Goal: Transaction & Acquisition: Subscribe to service/newsletter

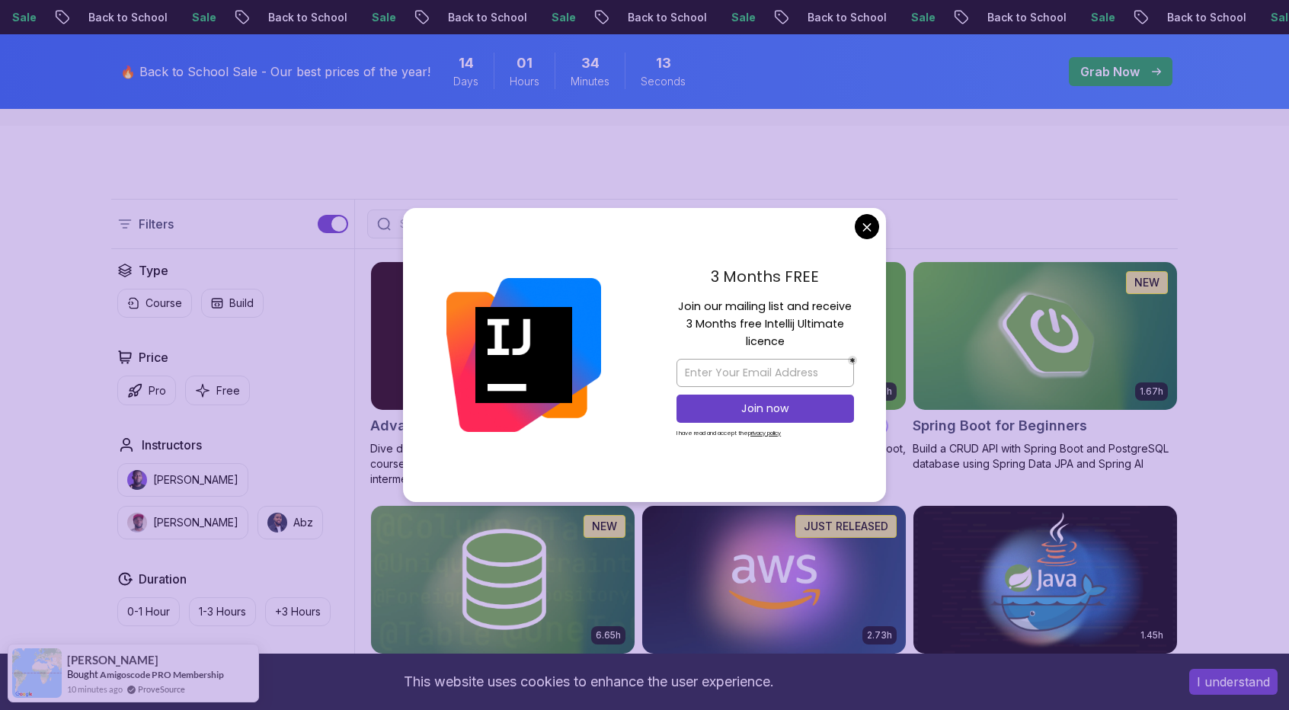
scroll to position [533, 0]
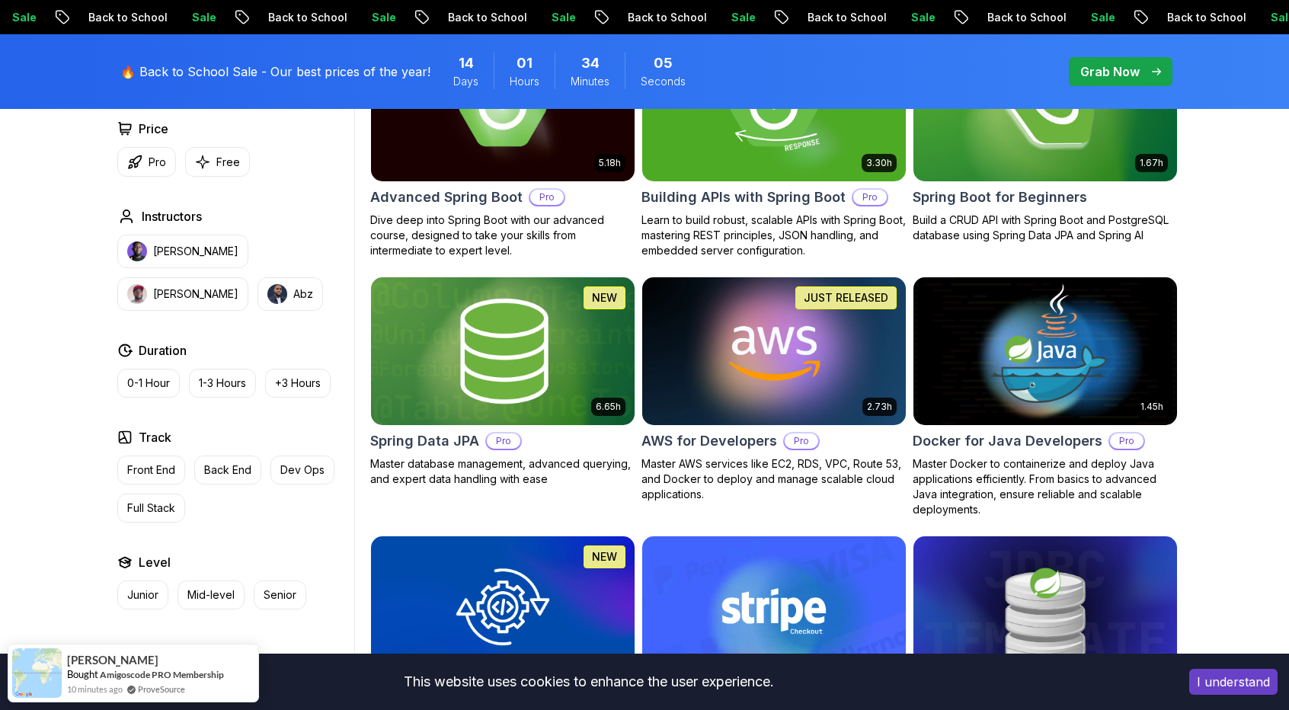
click at [529, 366] on img at bounding box center [502, 350] width 276 height 155
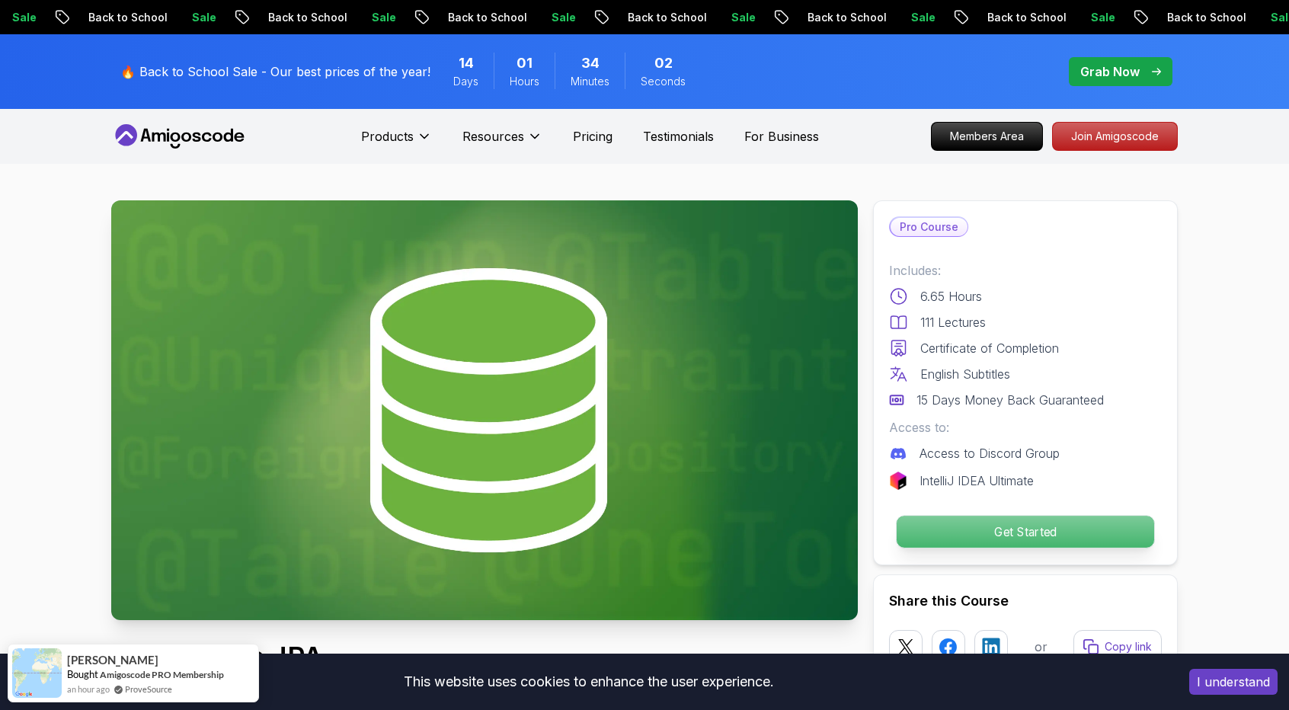
click at [948, 533] on p "Get Started" at bounding box center [1024, 532] width 257 height 32
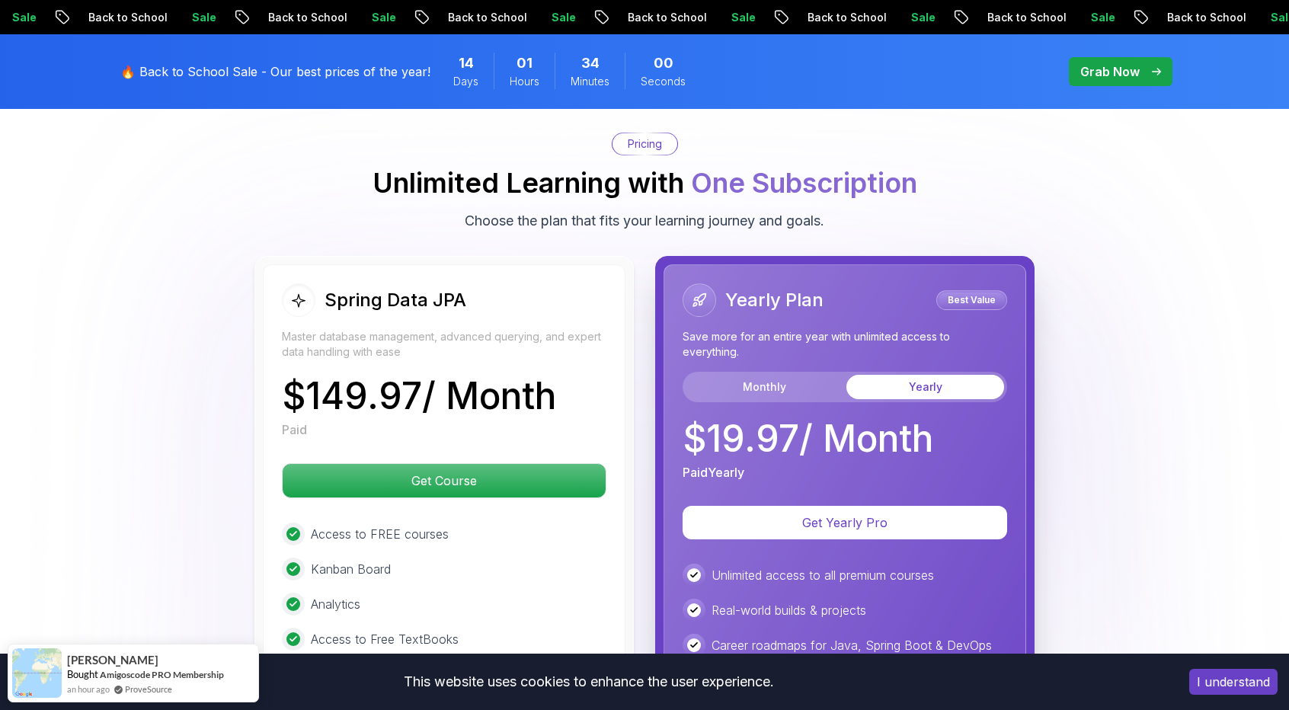
scroll to position [3725, 0]
click at [813, 374] on button "Monthly" at bounding box center [764, 386] width 158 height 24
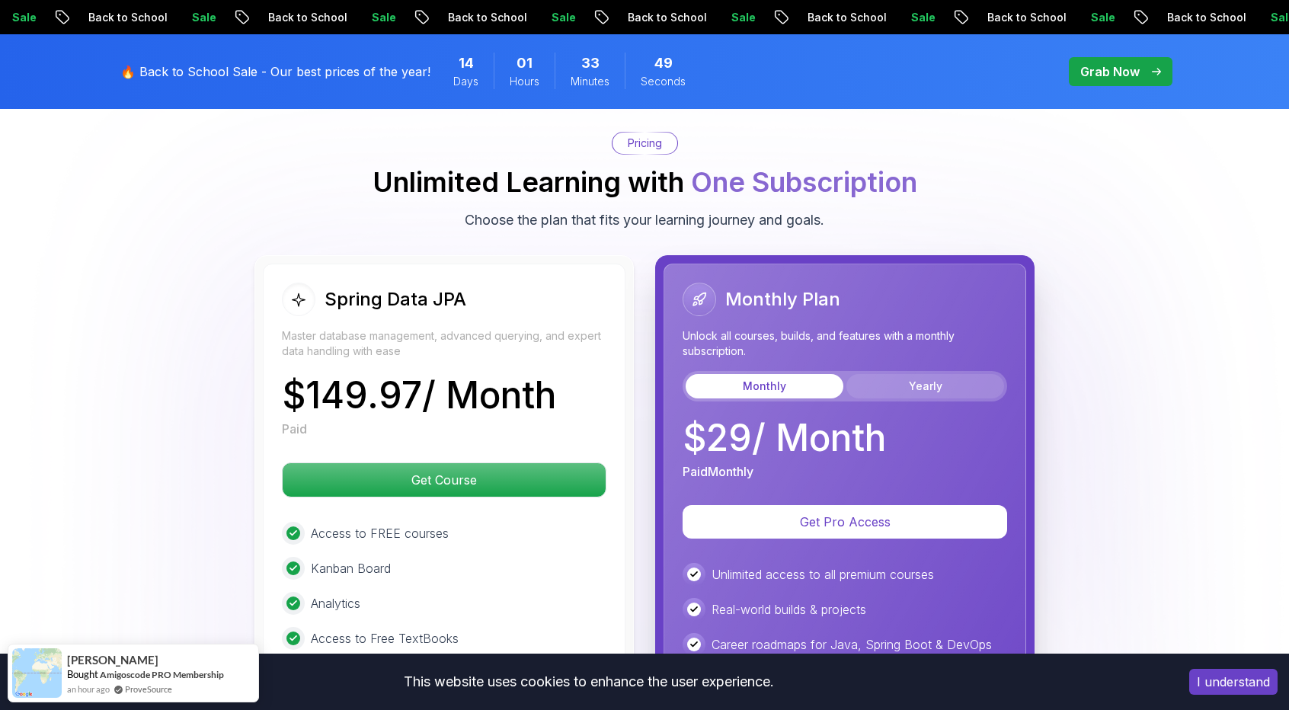
click at [917, 374] on button "Yearly" at bounding box center [925, 386] width 158 height 24
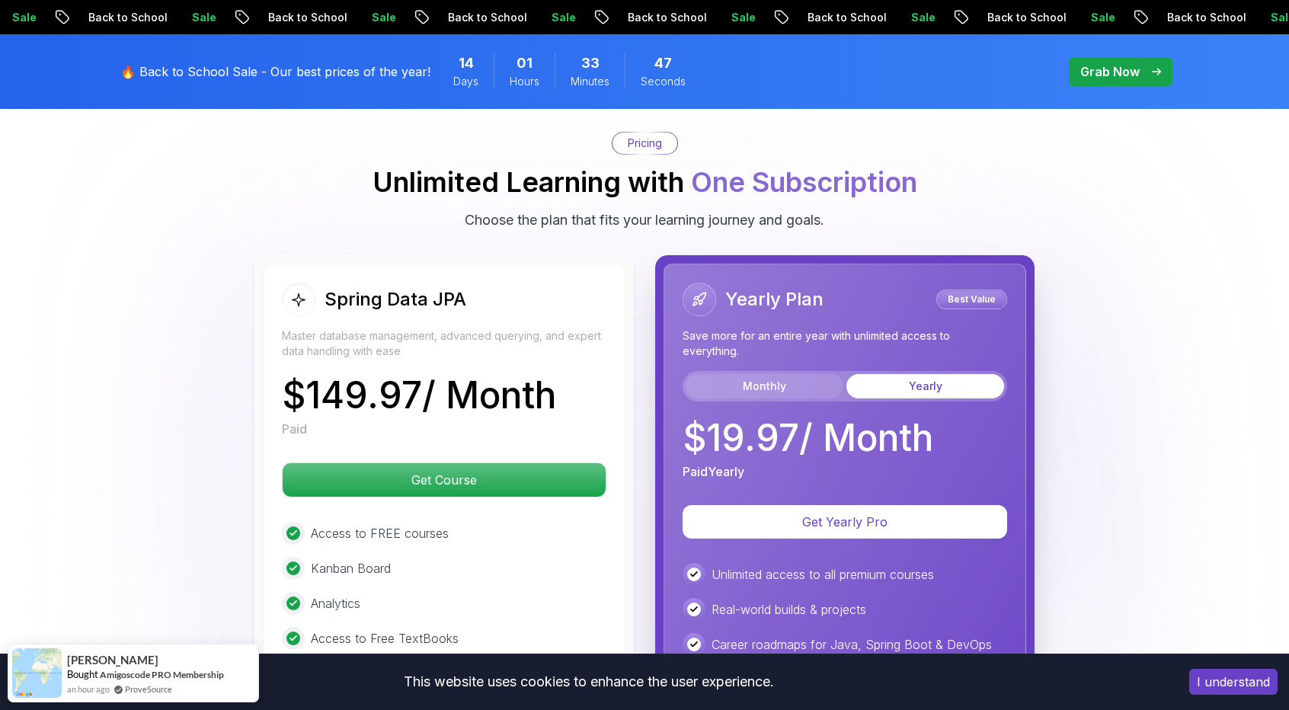
click at [819, 374] on button "Monthly" at bounding box center [764, 386] width 158 height 24
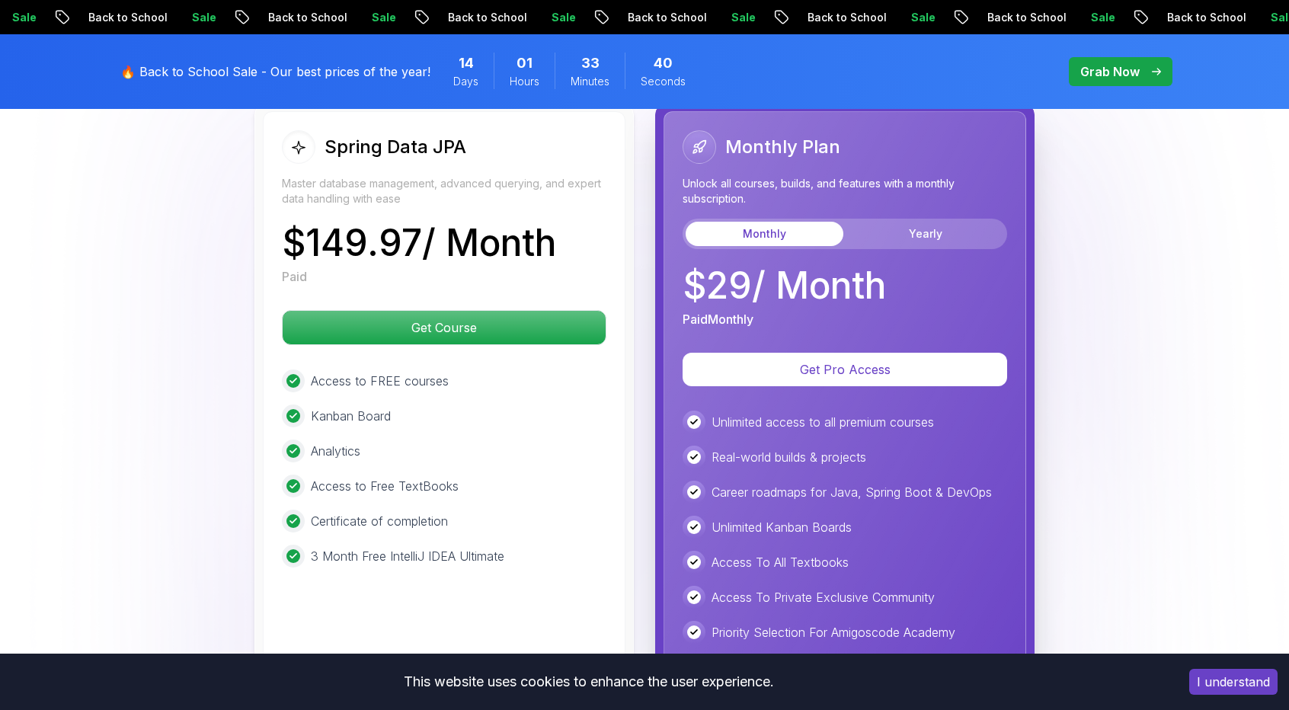
scroll to position [3801, 0]
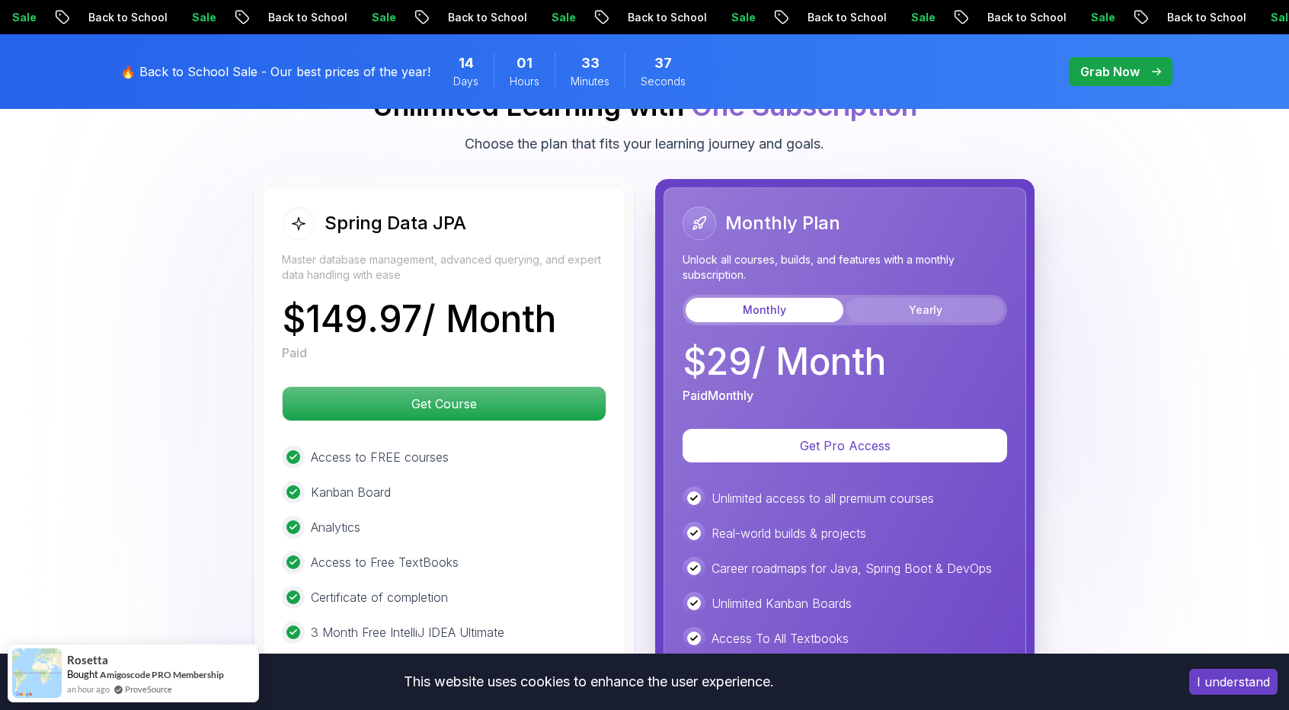
click at [951, 298] on button "Yearly" at bounding box center [925, 310] width 158 height 24
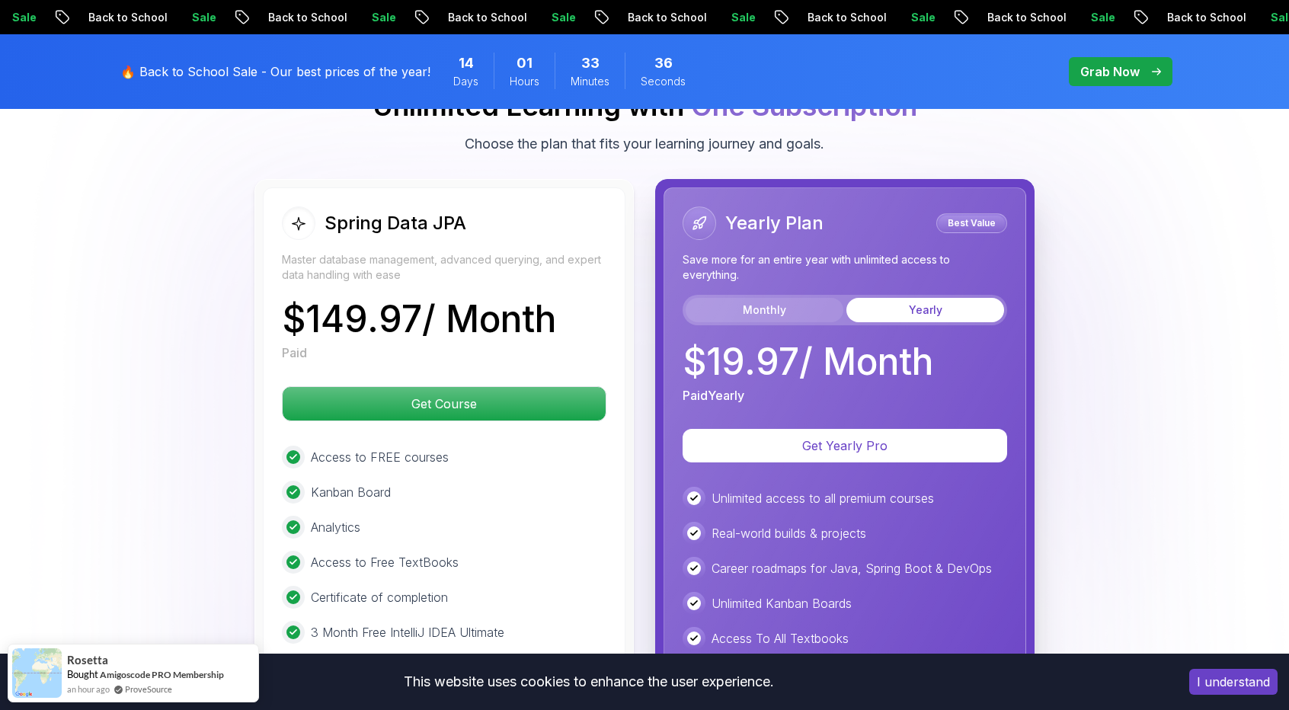
click at [826, 298] on button "Monthly" at bounding box center [764, 310] width 158 height 24
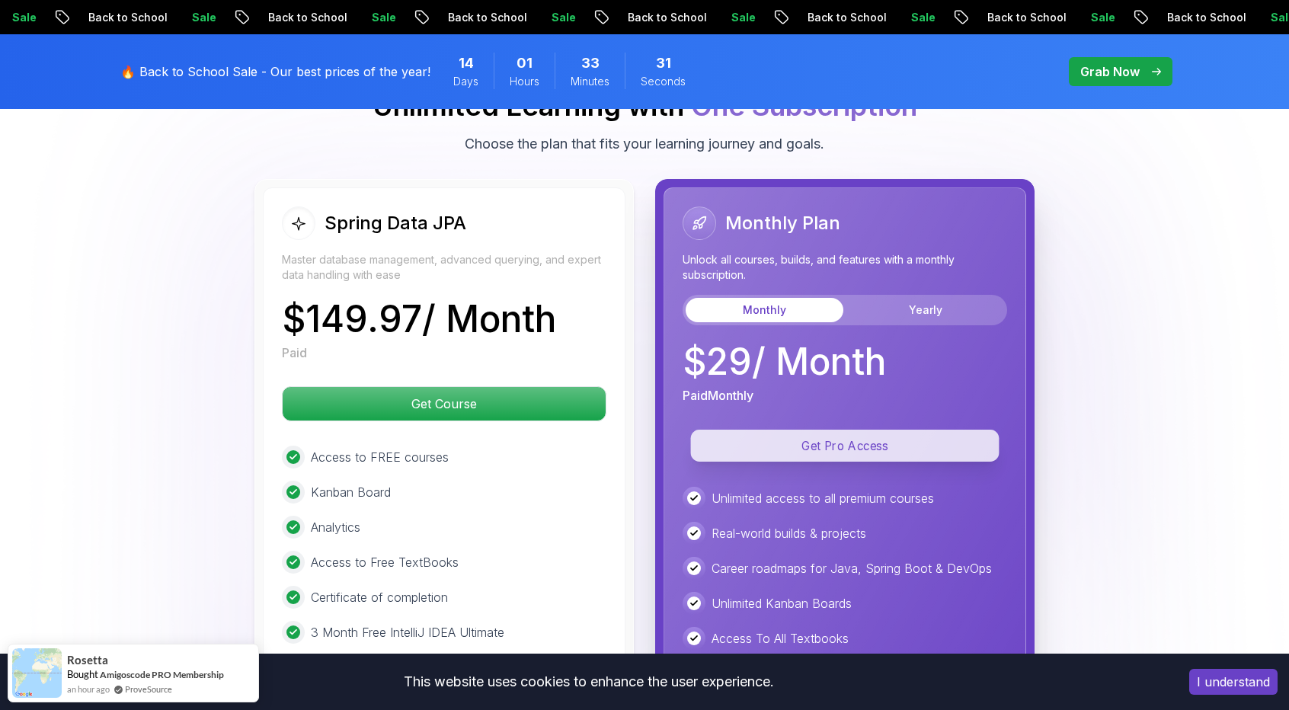
click at [889, 430] on p "Get Pro Access" at bounding box center [845, 446] width 308 height 32
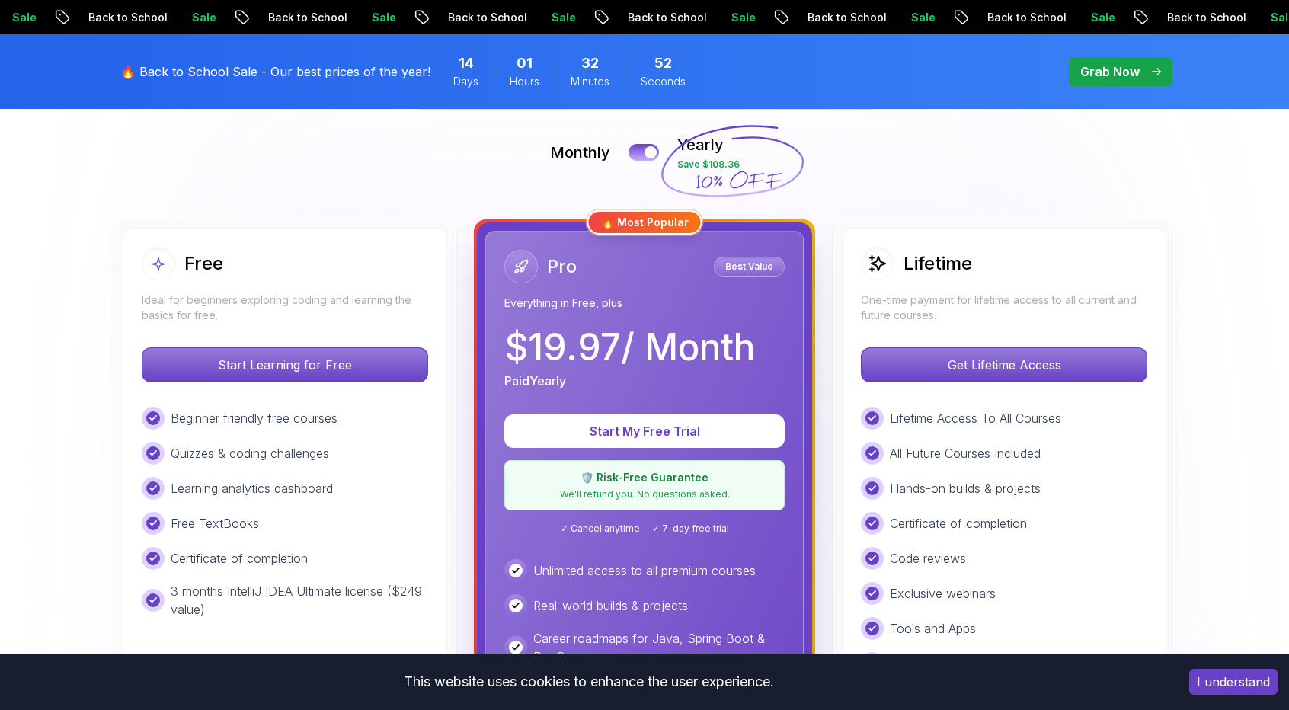
scroll to position [305, 0]
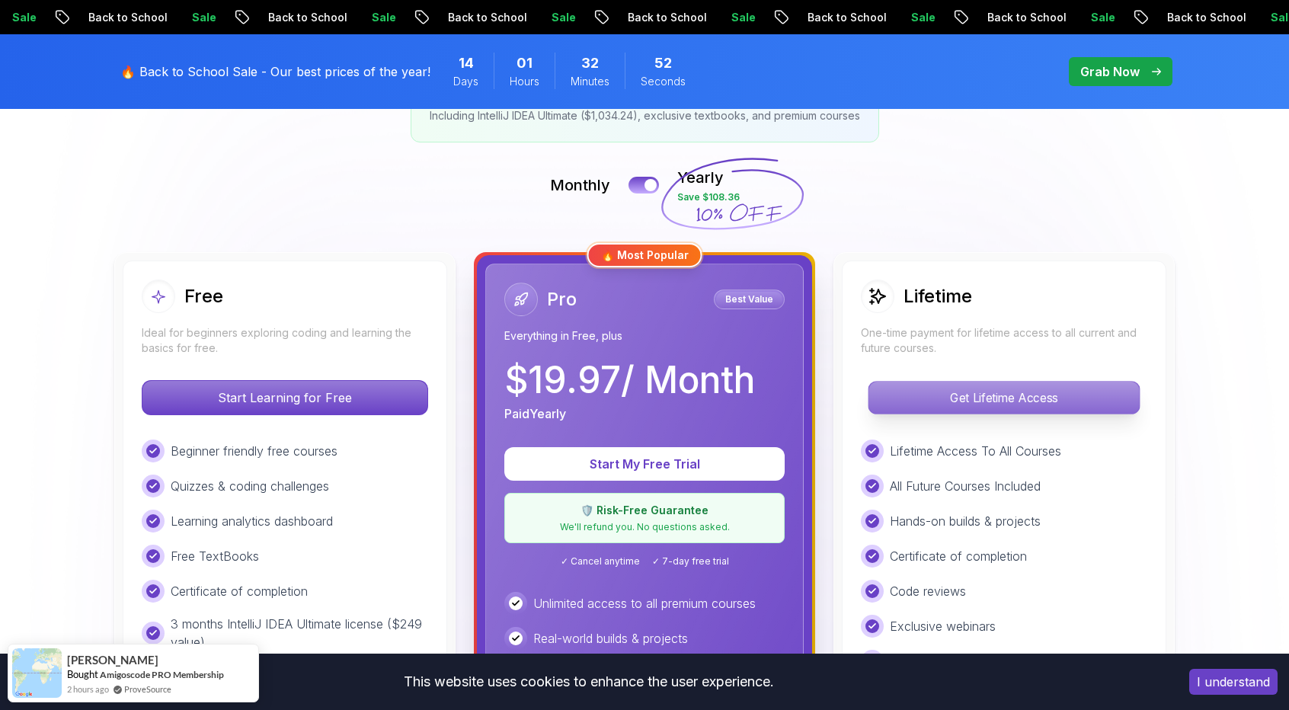
click at [938, 385] on p "Get Lifetime Access" at bounding box center [1003, 398] width 270 height 32
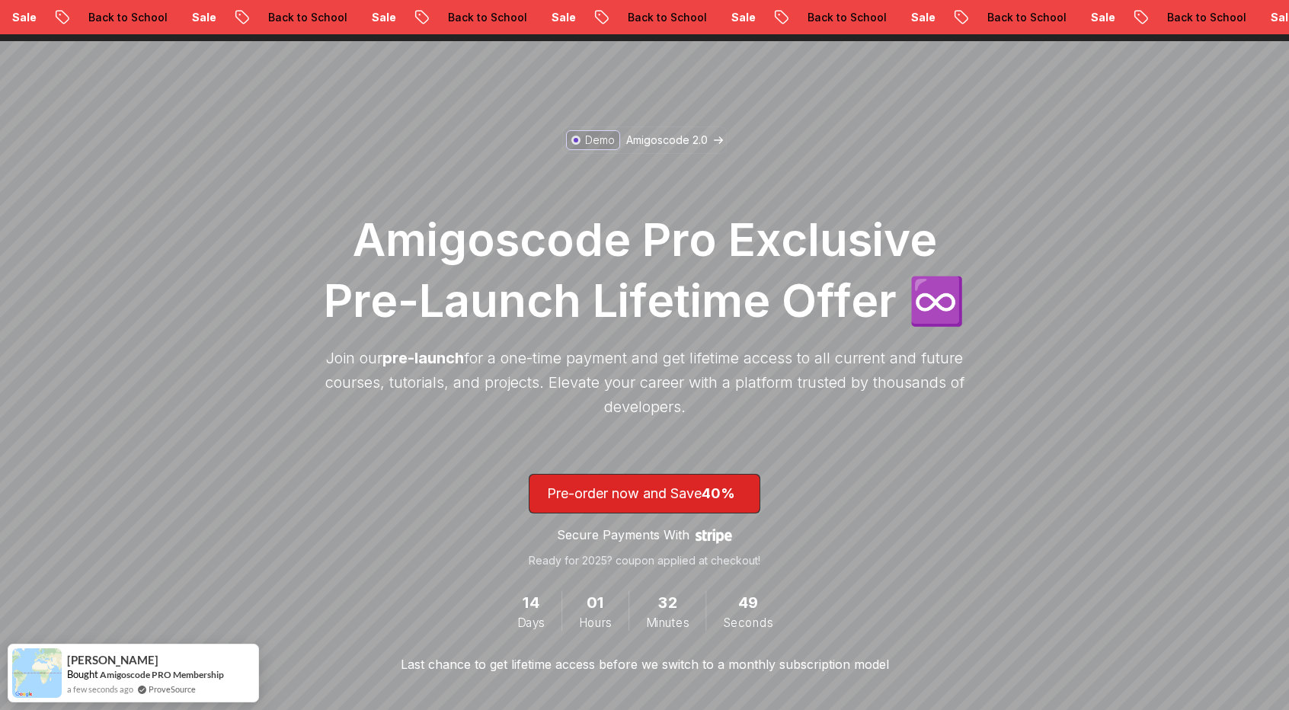
scroll to position [152, 0]
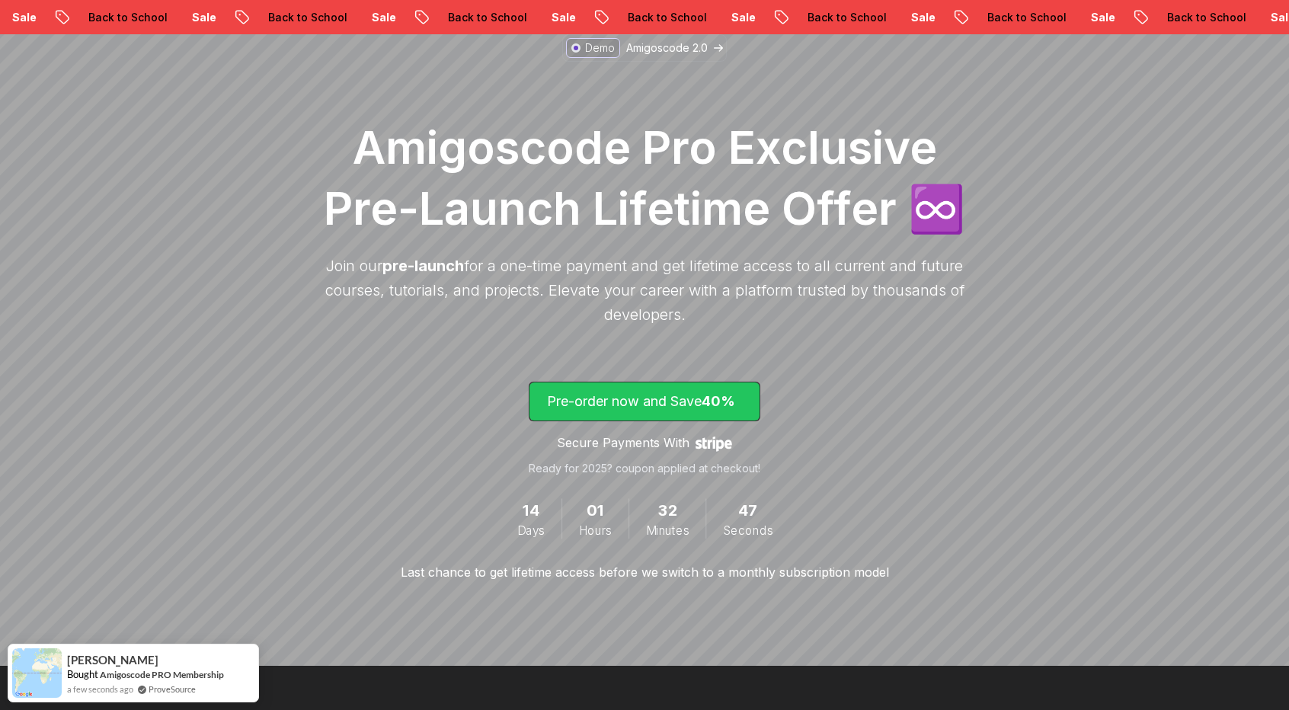
click at [736, 415] on span "lifetime-access" at bounding box center [644, 401] width 230 height 38
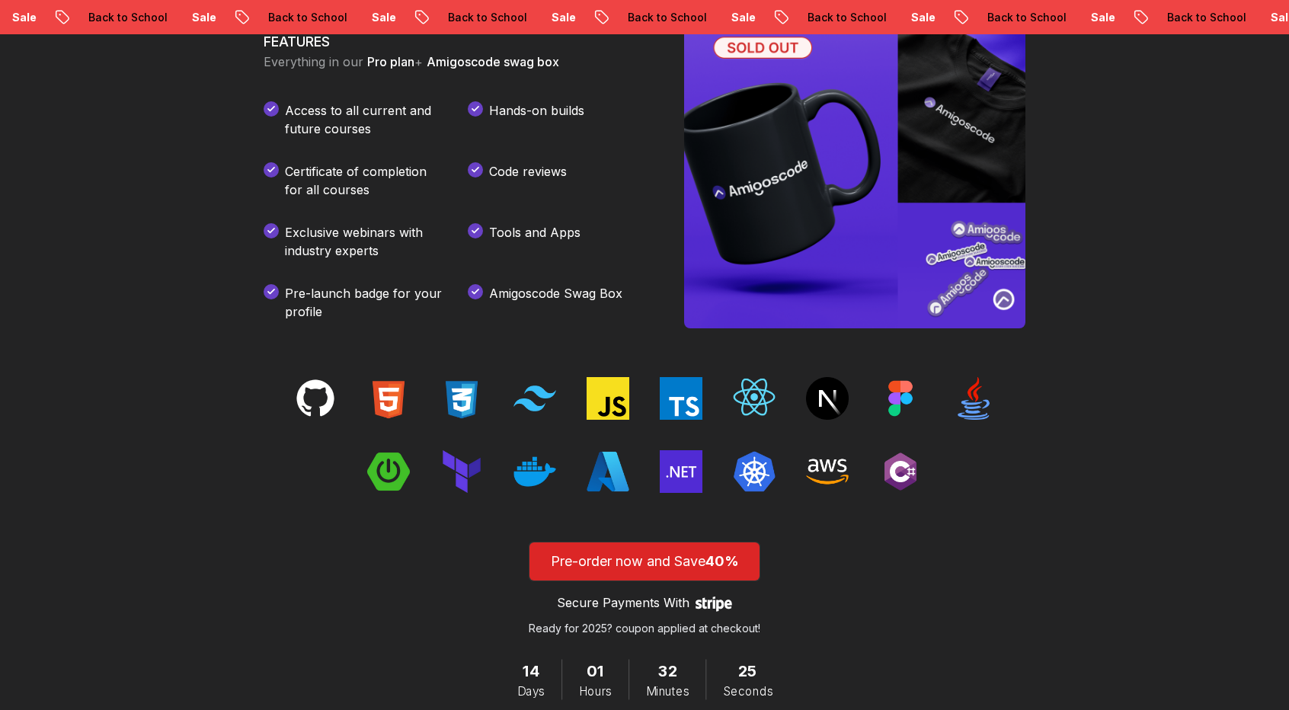
scroll to position [2173, 0]
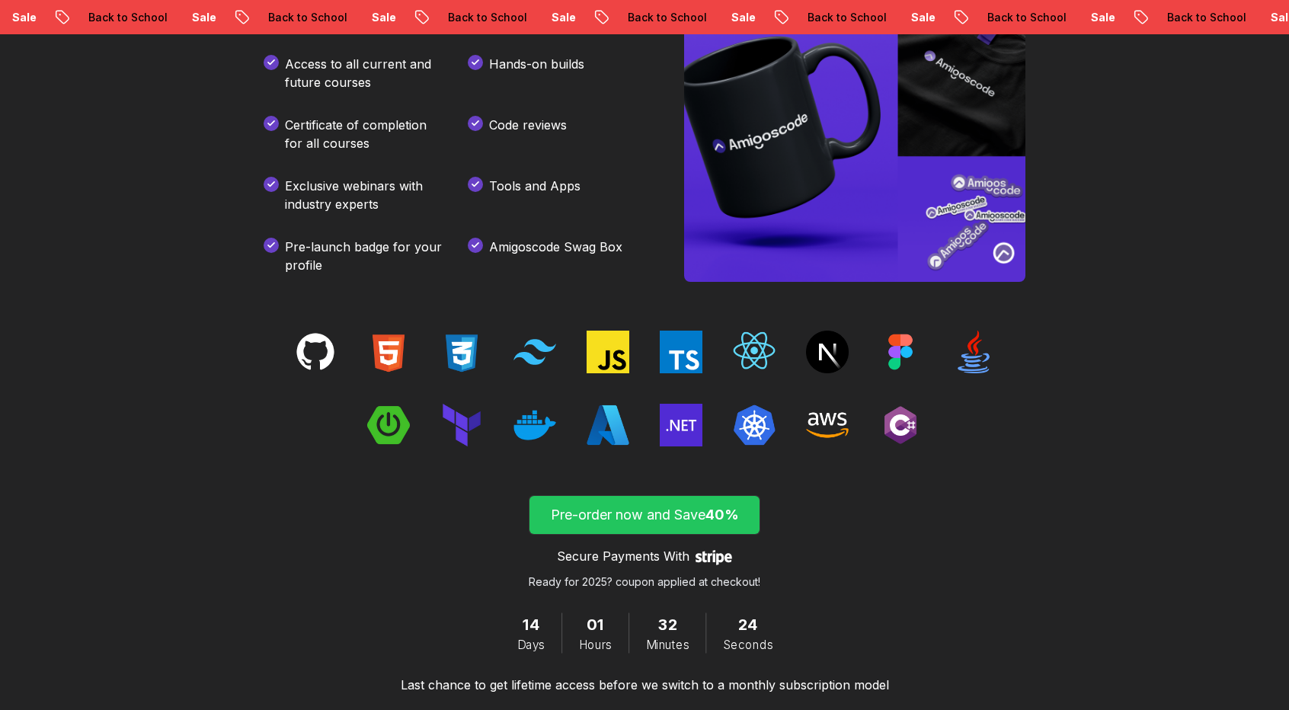
click at [615, 516] on p "Pre-order now and Save 40%" at bounding box center [644, 514] width 195 height 21
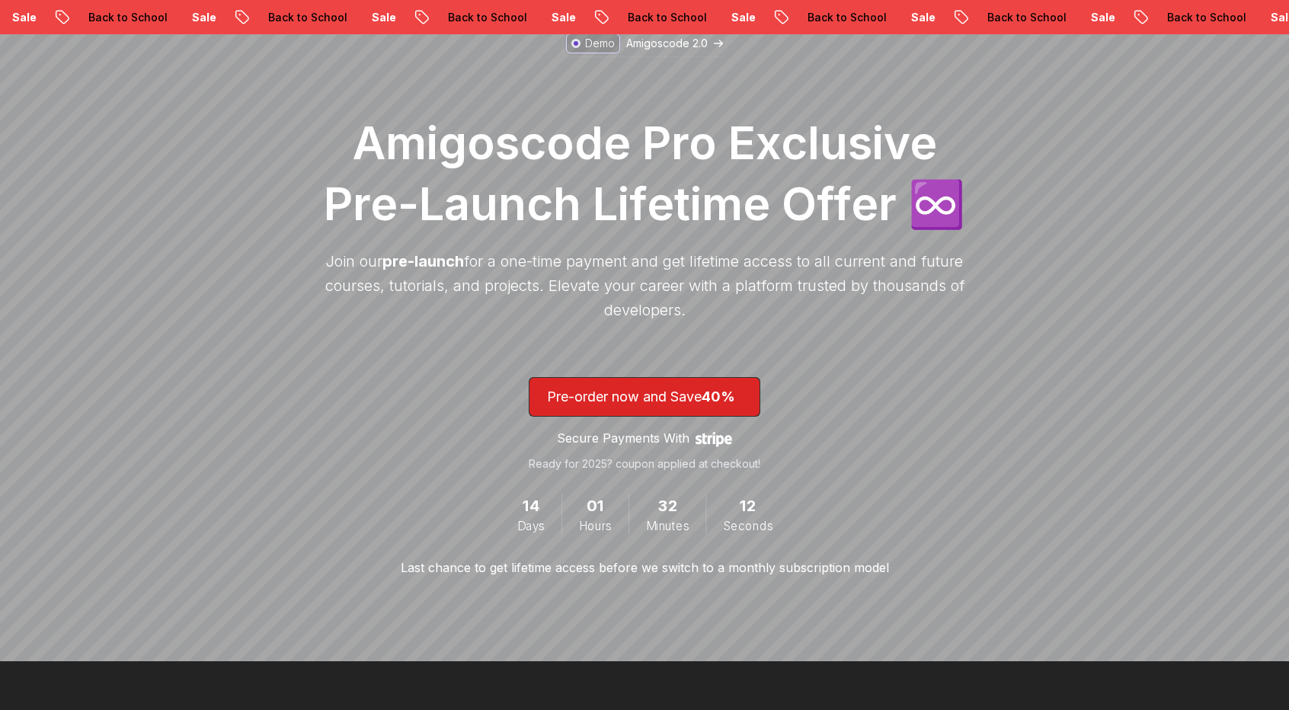
scroll to position [152, 0]
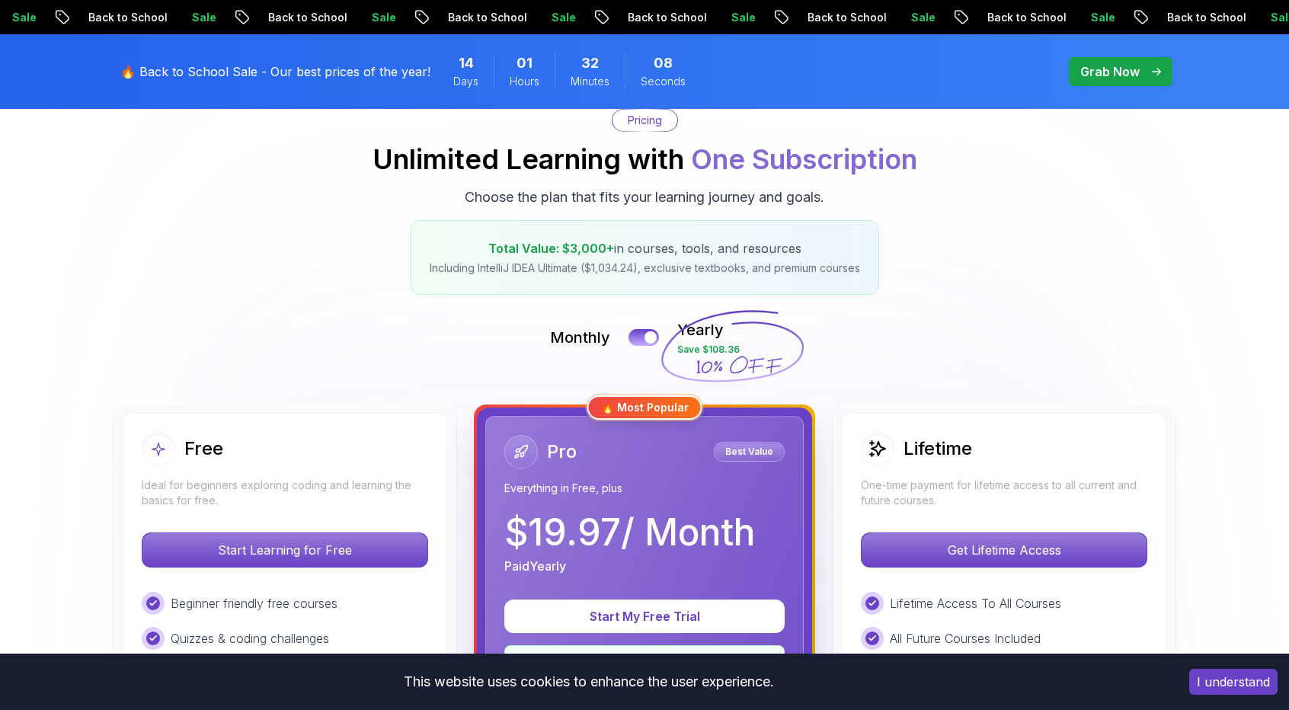
scroll to position [279, 0]
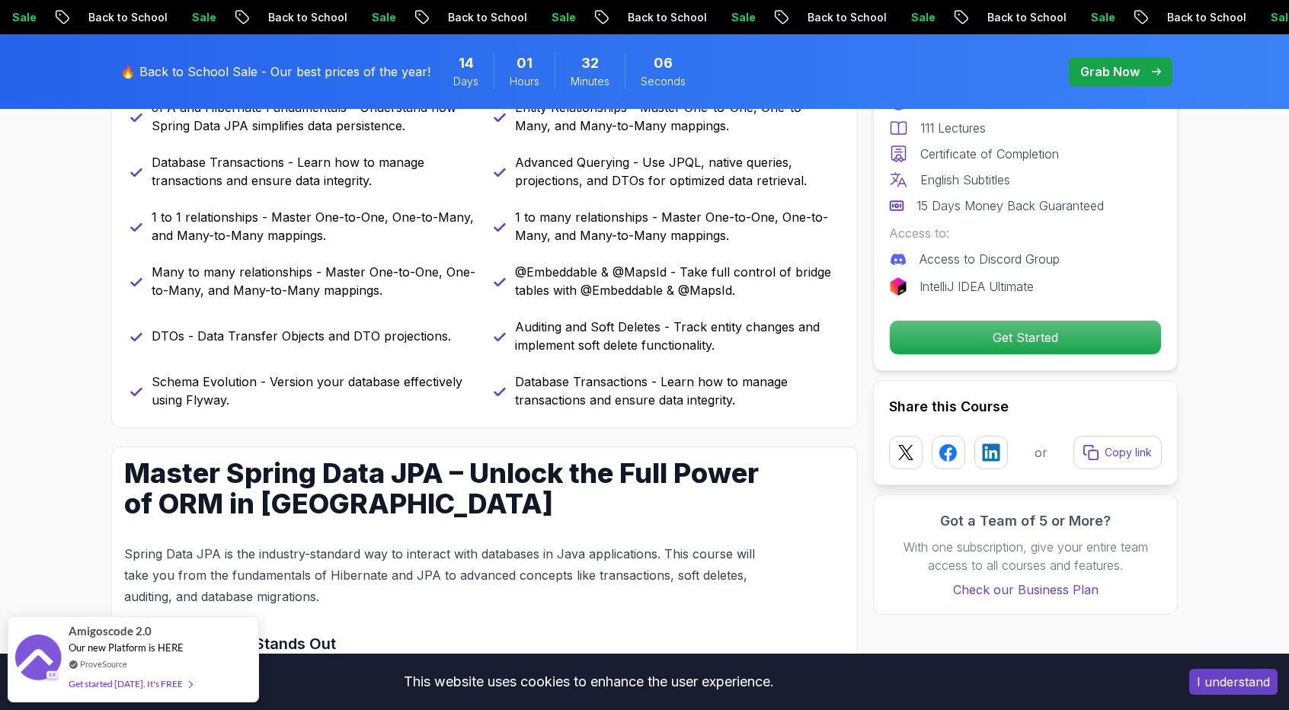
scroll to position [1048, 0]
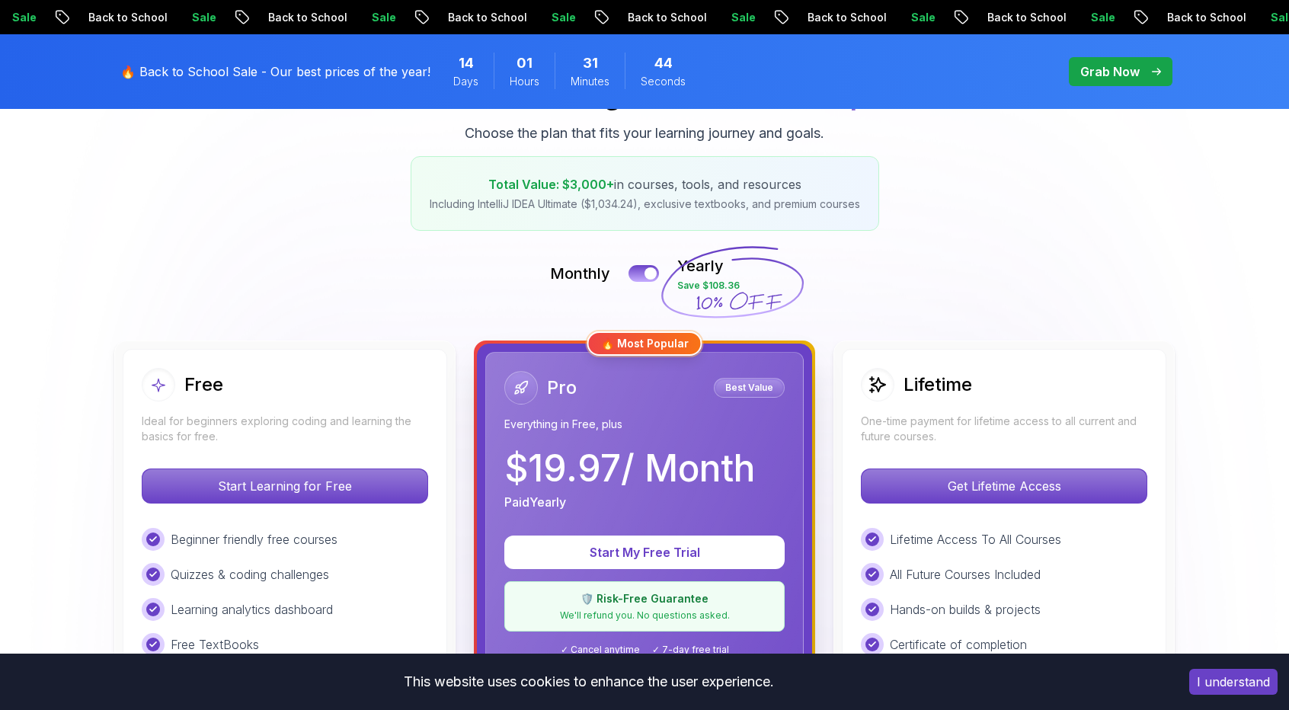
scroll to position [305, 0]
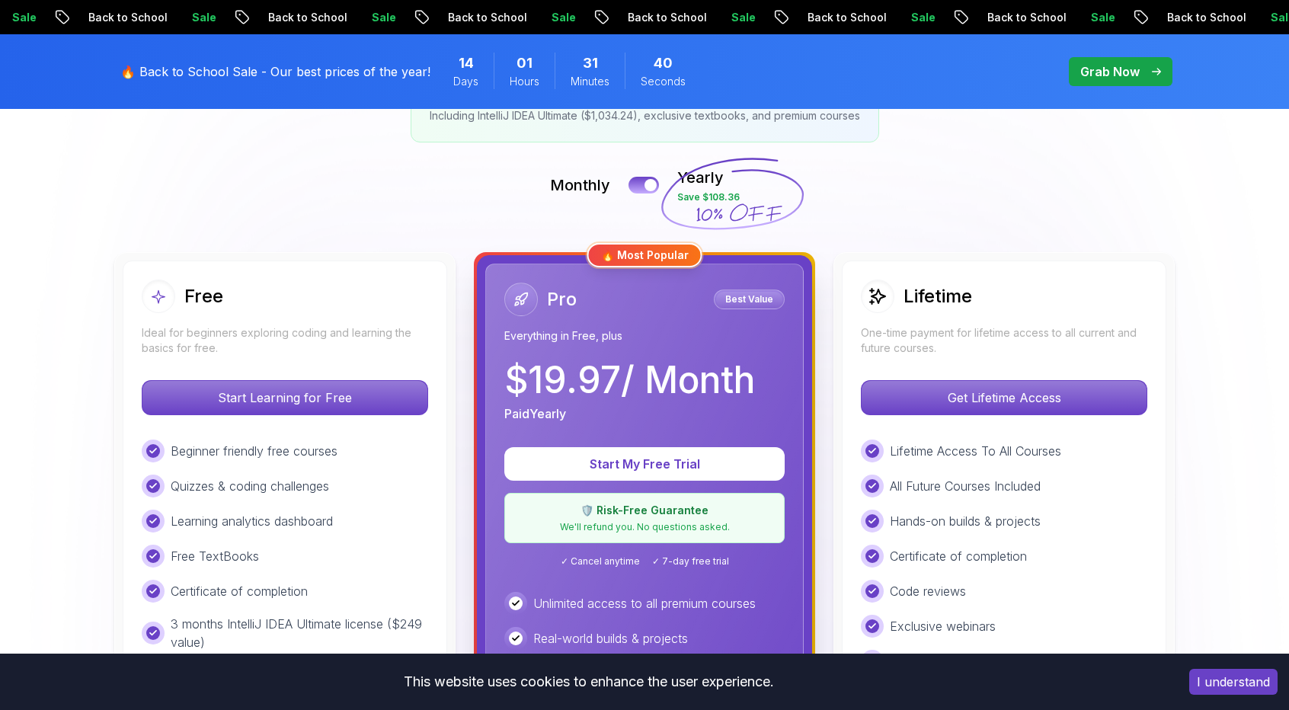
click at [587, 329] on p "Everything in Free, plus" at bounding box center [644, 335] width 280 height 15
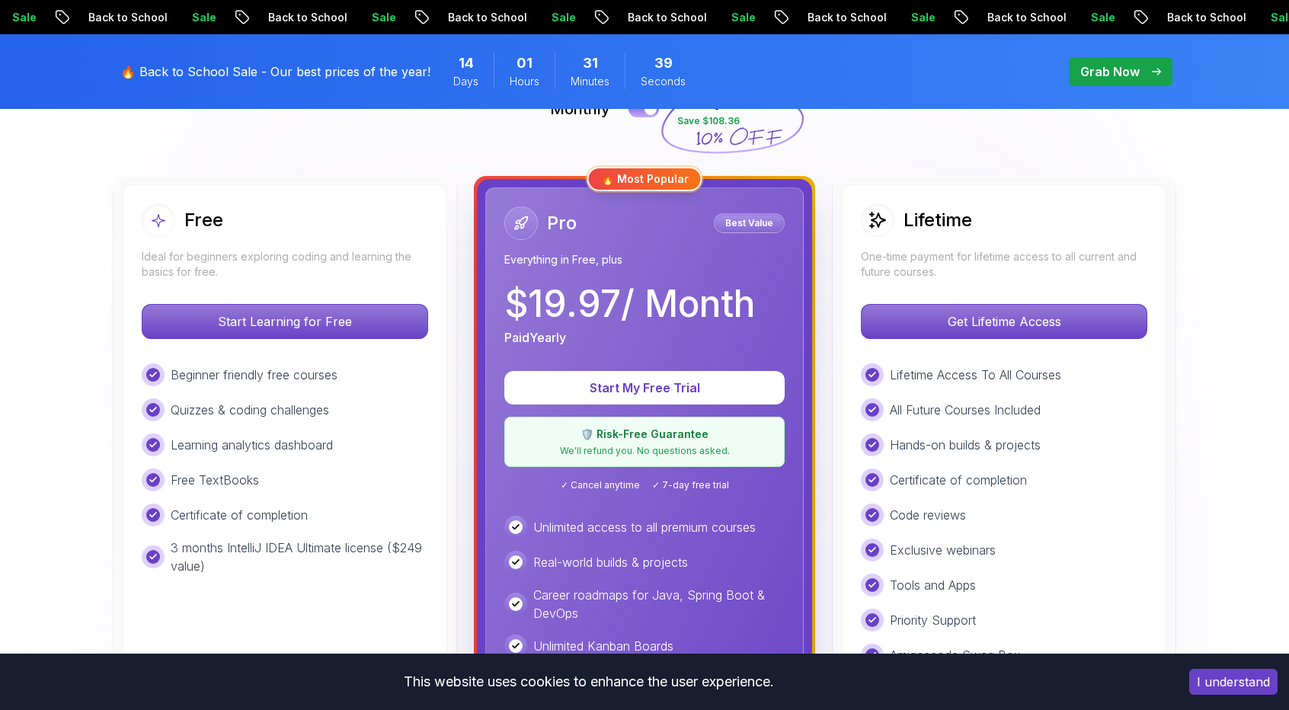
click at [559, 264] on p "Everything in Free, plus" at bounding box center [644, 259] width 280 height 15
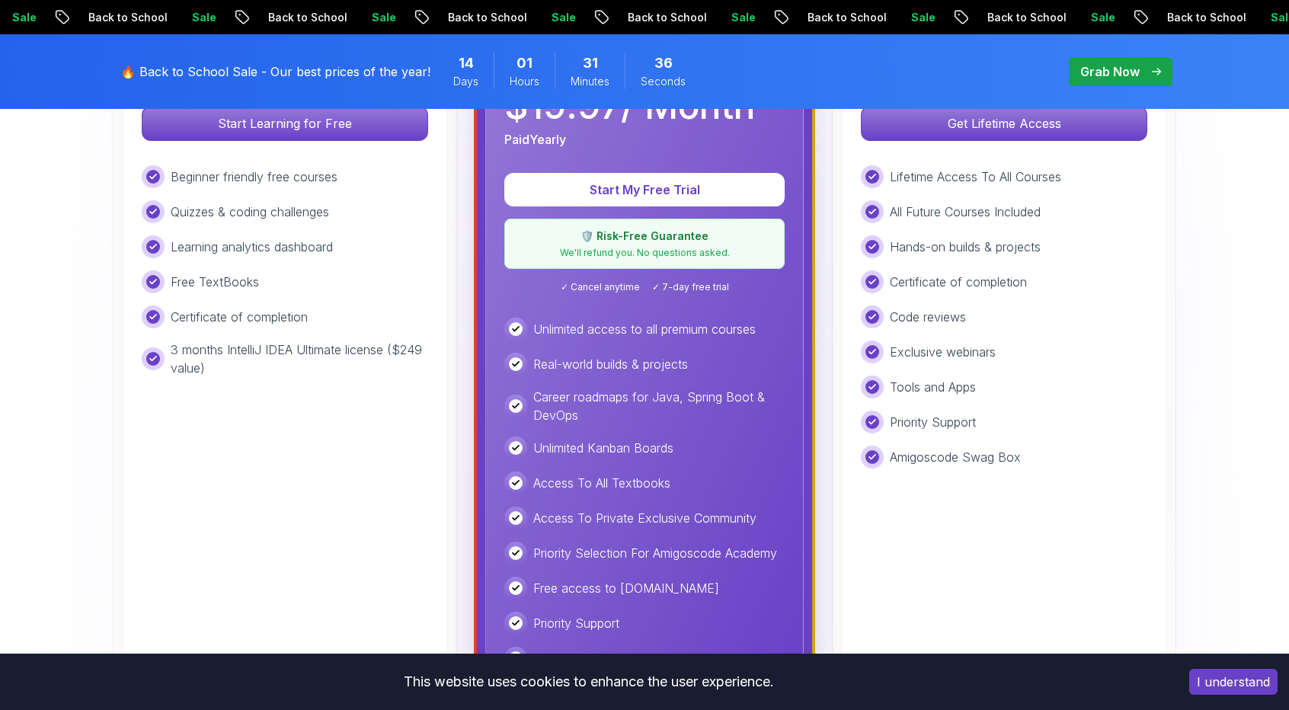
scroll to position [533, 0]
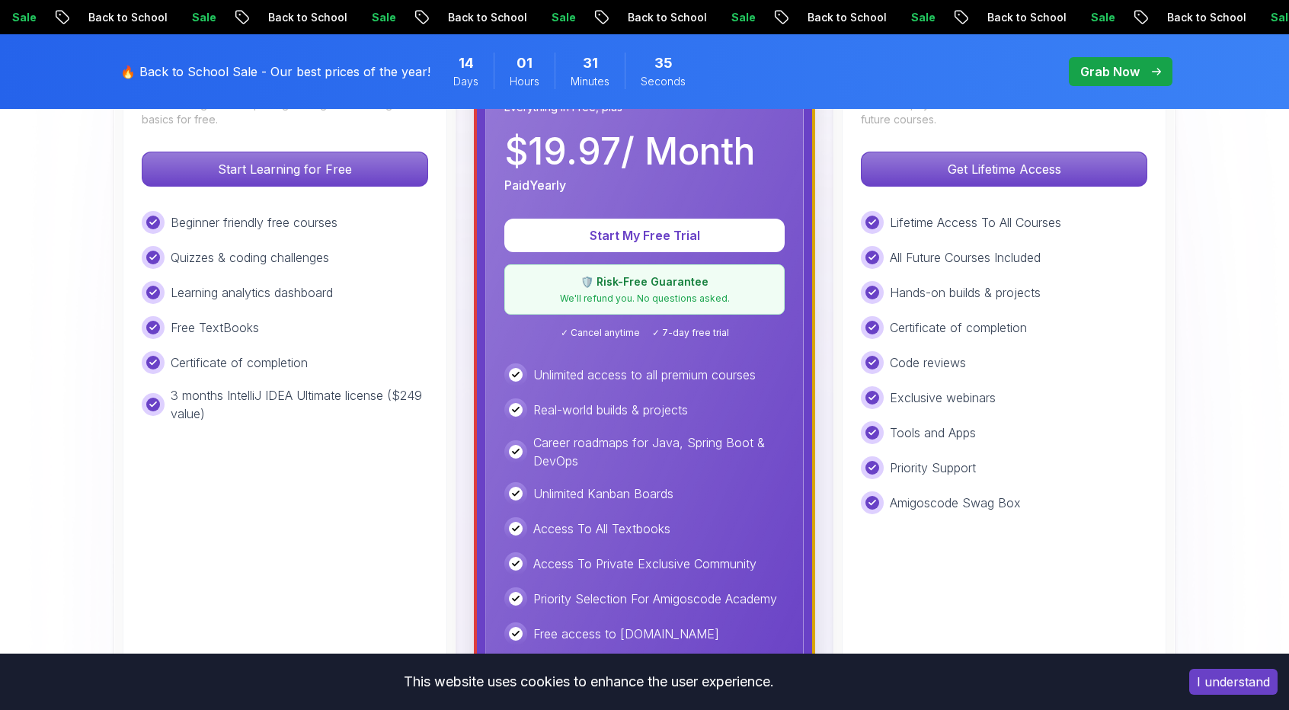
click at [615, 289] on div "🛡️ Risk-Free Guarantee We'll refund you. No questions asked." at bounding box center [644, 289] width 280 height 50
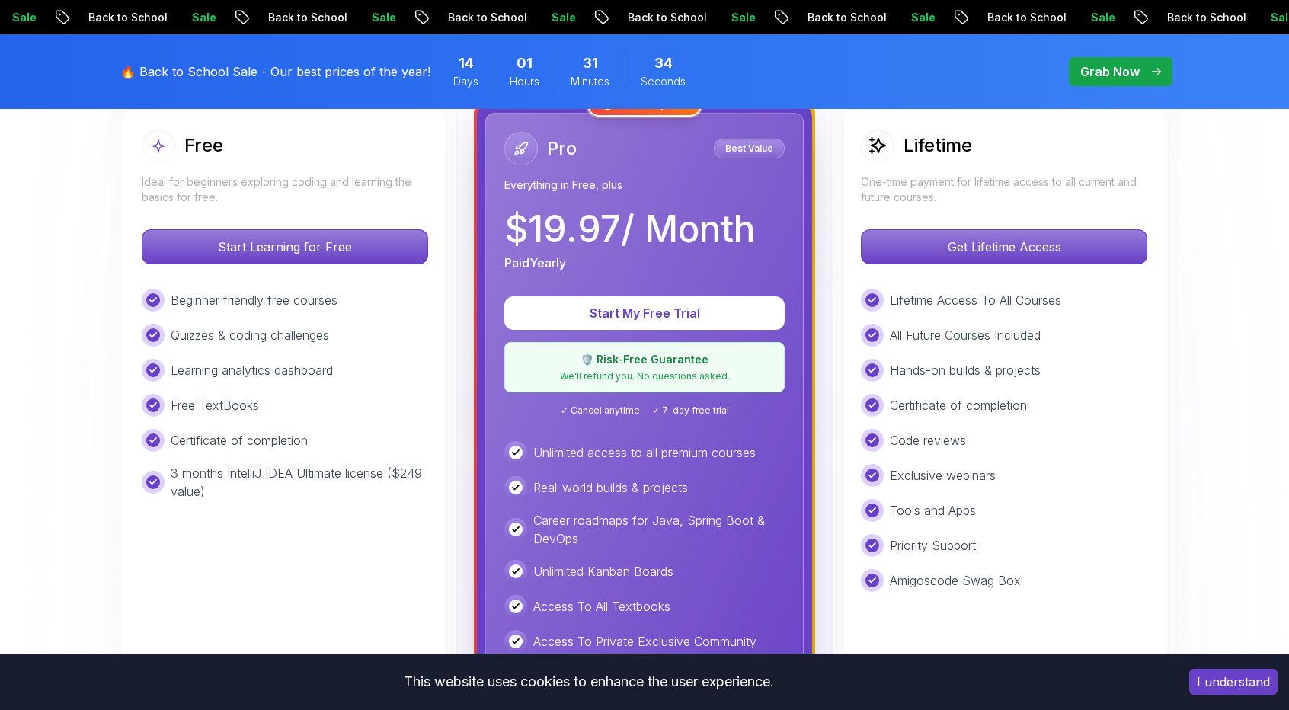
scroll to position [381, 0]
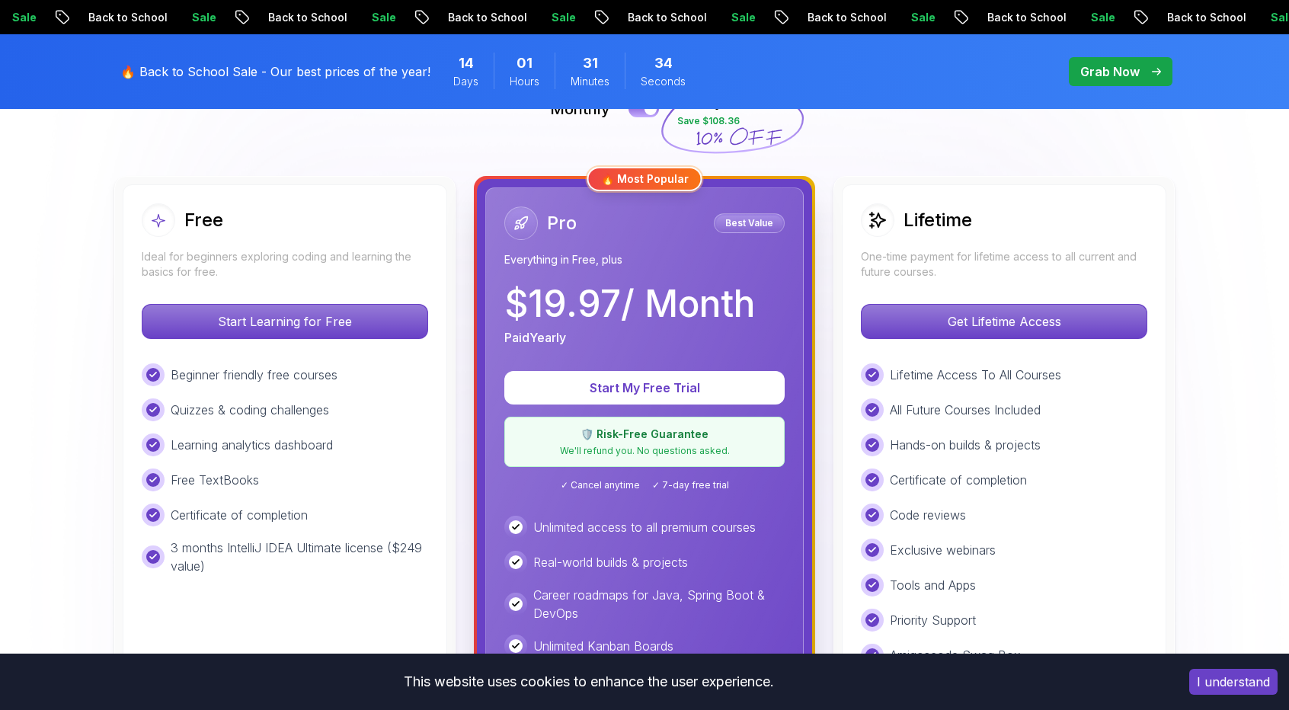
click at [596, 255] on p "Everything in Free, plus" at bounding box center [644, 259] width 280 height 15
click at [760, 220] on p "Best Value" at bounding box center [749, 223] width 66 height 15
click at [613, 246] on div "Pro Best Value Everything in Free, plus" at bounding box center [644, 236] width 280 height 61
click at [625, 442] on div "🛡️ Risk-Free Guarantee We'll refund you. No questions asked." at bounding box center [644, 442] width 280 height 50
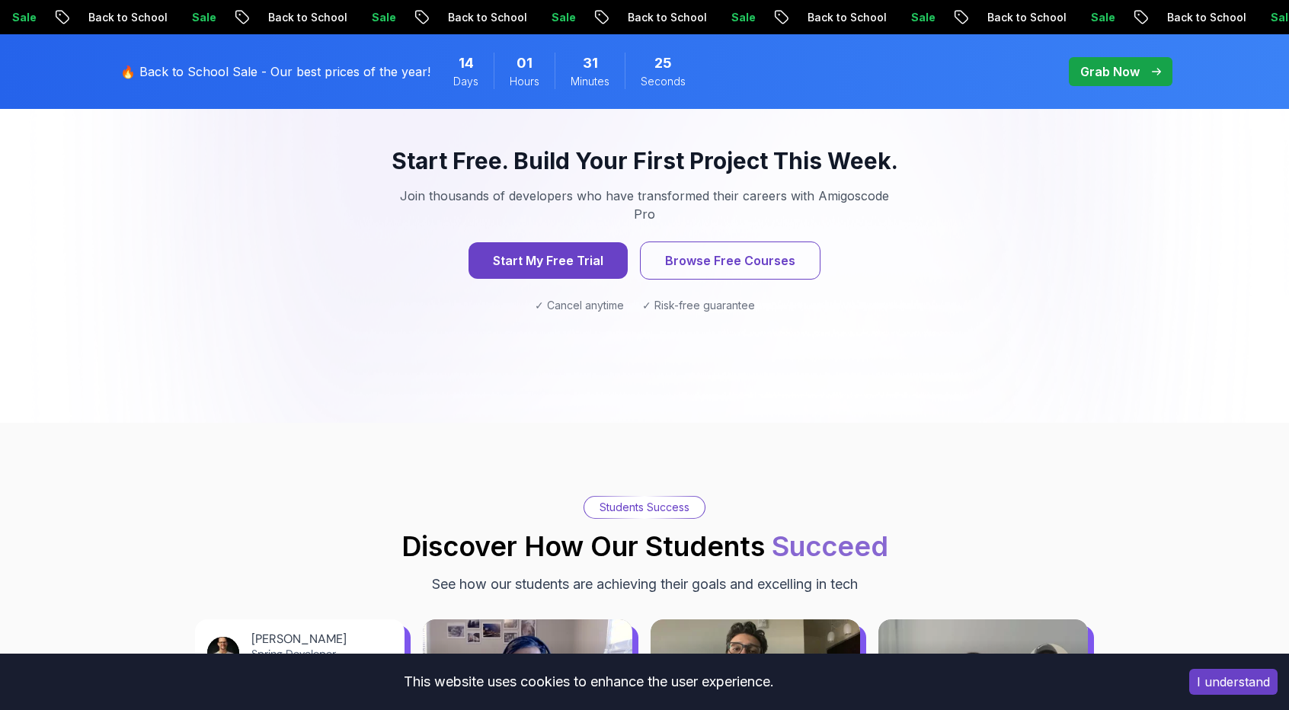
scroll to position [1523, 0]
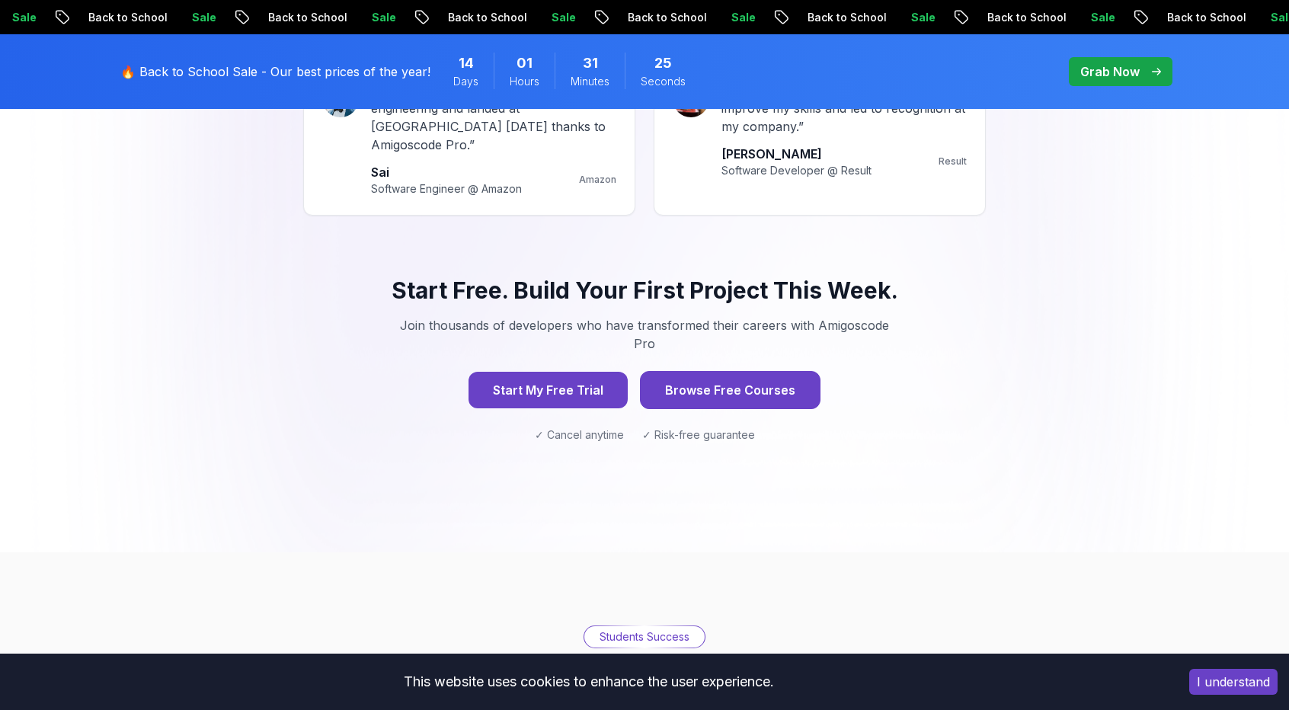
click at [711, 371] on button "Browse Free Courses" at bounding box center [730, 390] width 180 height 38
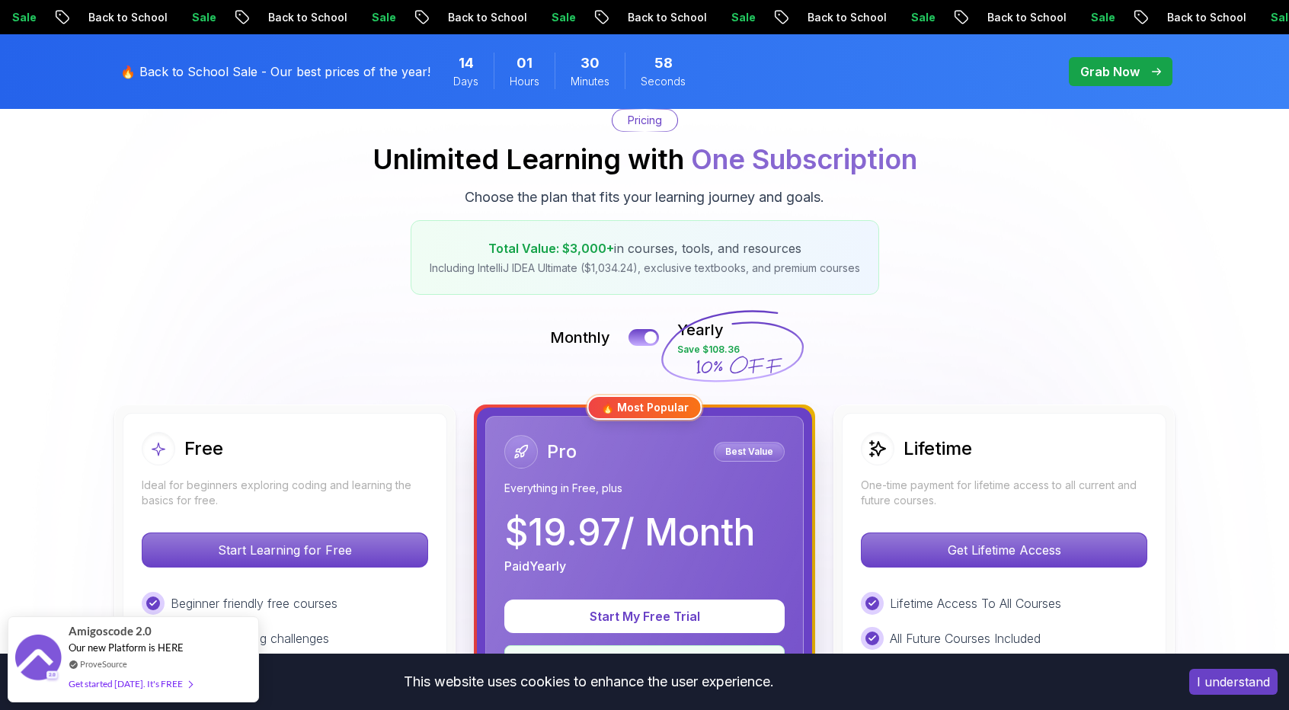
click at [599, 466] on div "Pro Best Value" at bounding box center [644, 452] width 280 height 34
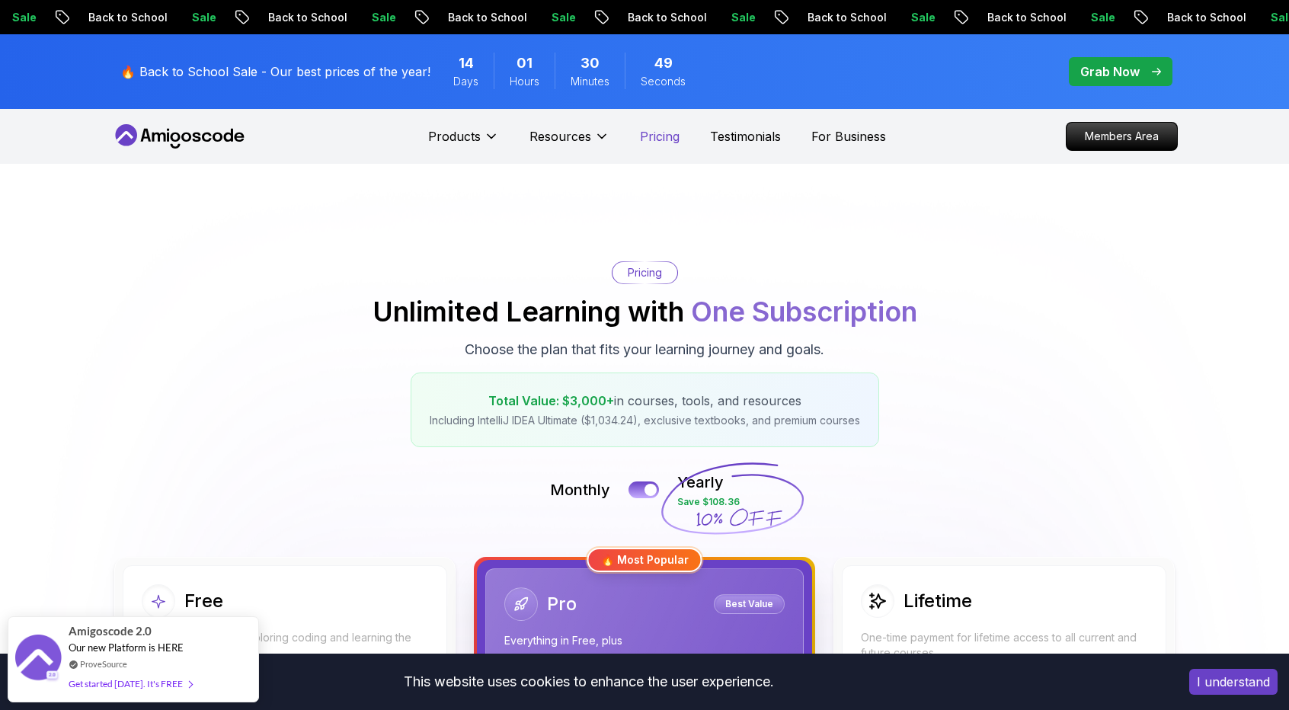
click at [665, 141] on p "Pricing" at bounding box center [660, 136] width 40 height 18
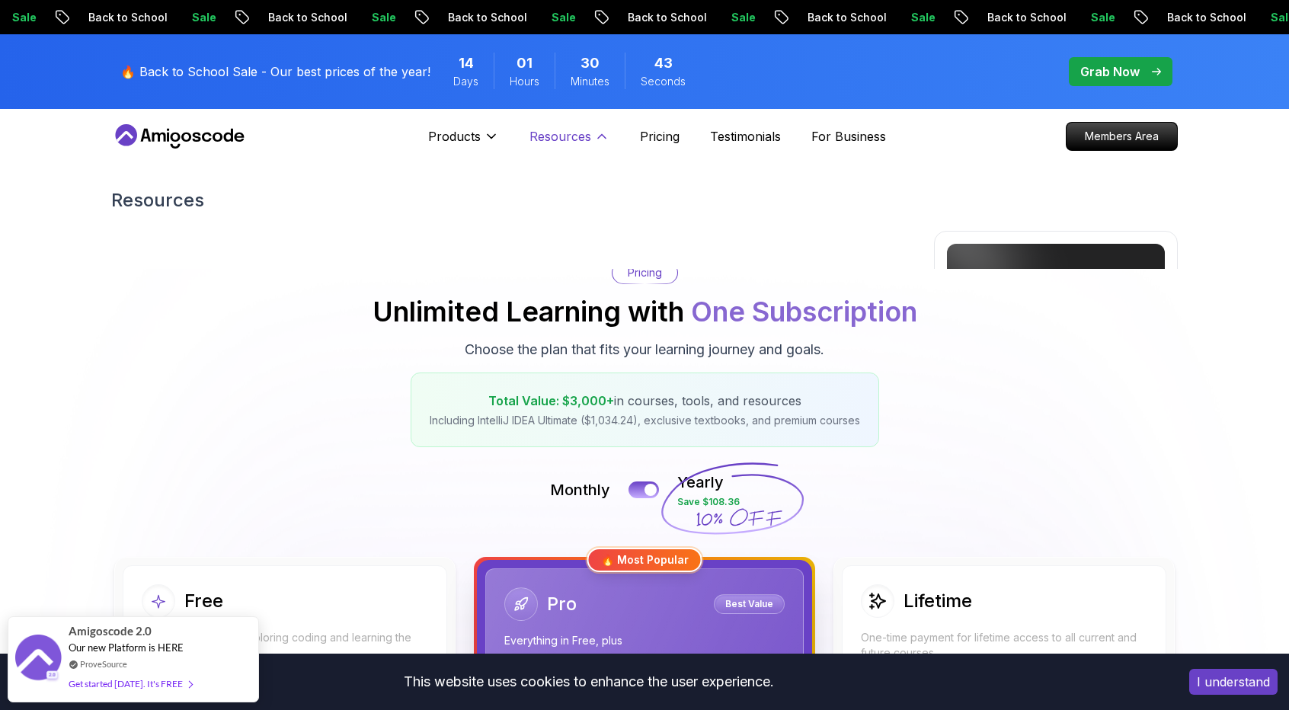
click at [594, 136] on icon at bounding box center [601, 136] width 15 height 15
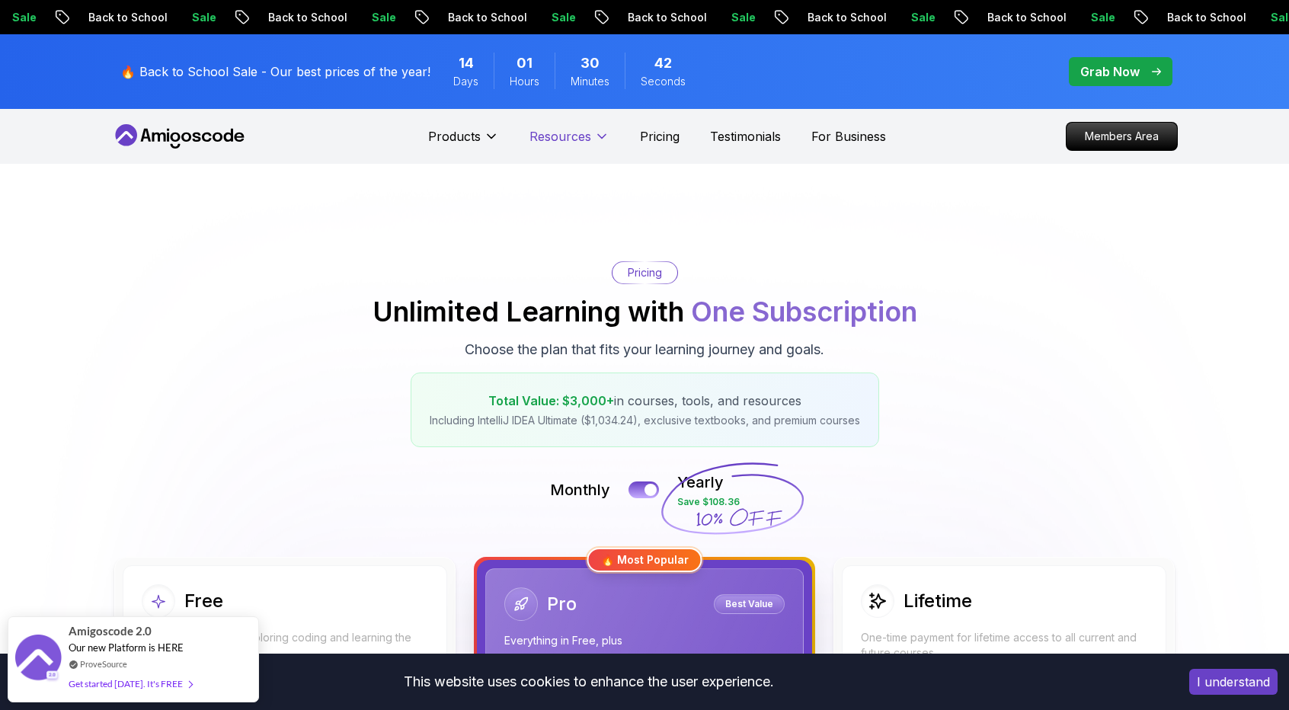
click at [594, 136] on icon at bounding box center [601, 136] width 15 height 15
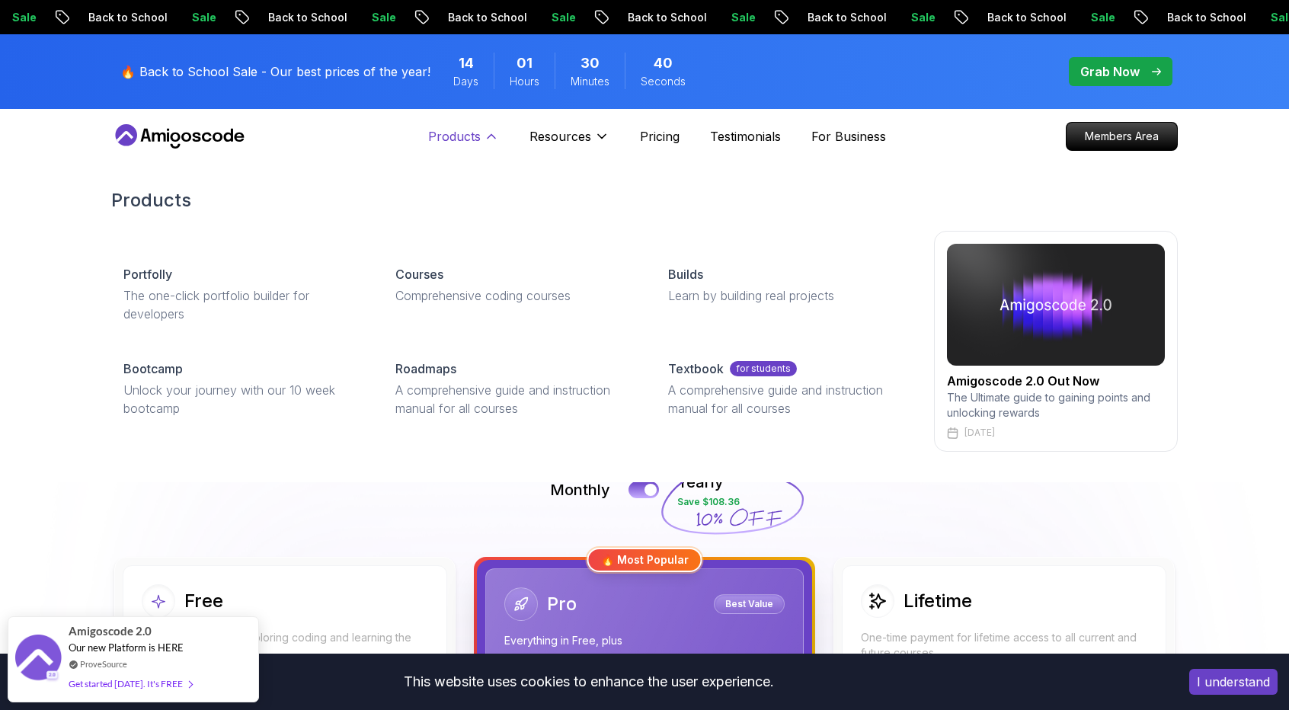
click at [493, 133] on icon at bounding box center [491, 136] width 15 height 15
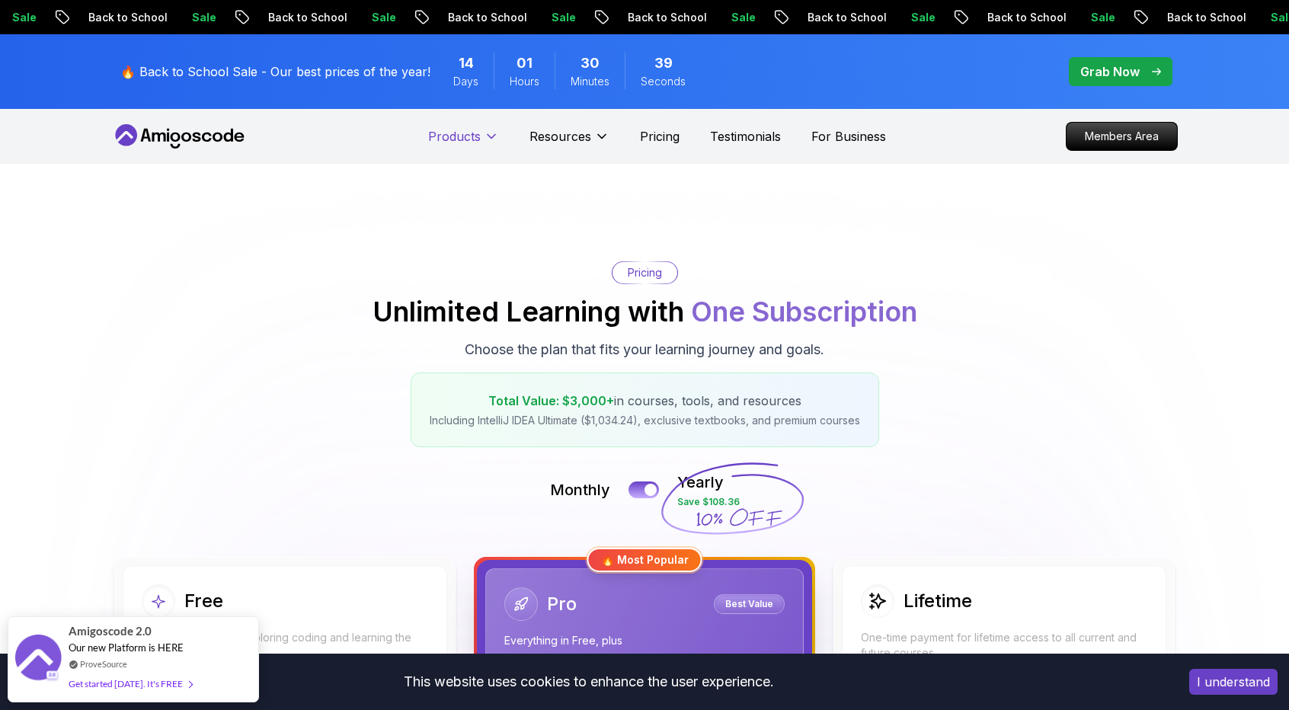
click at [493, 133] on icon at bounding box center [491, 136] width 15 height 15
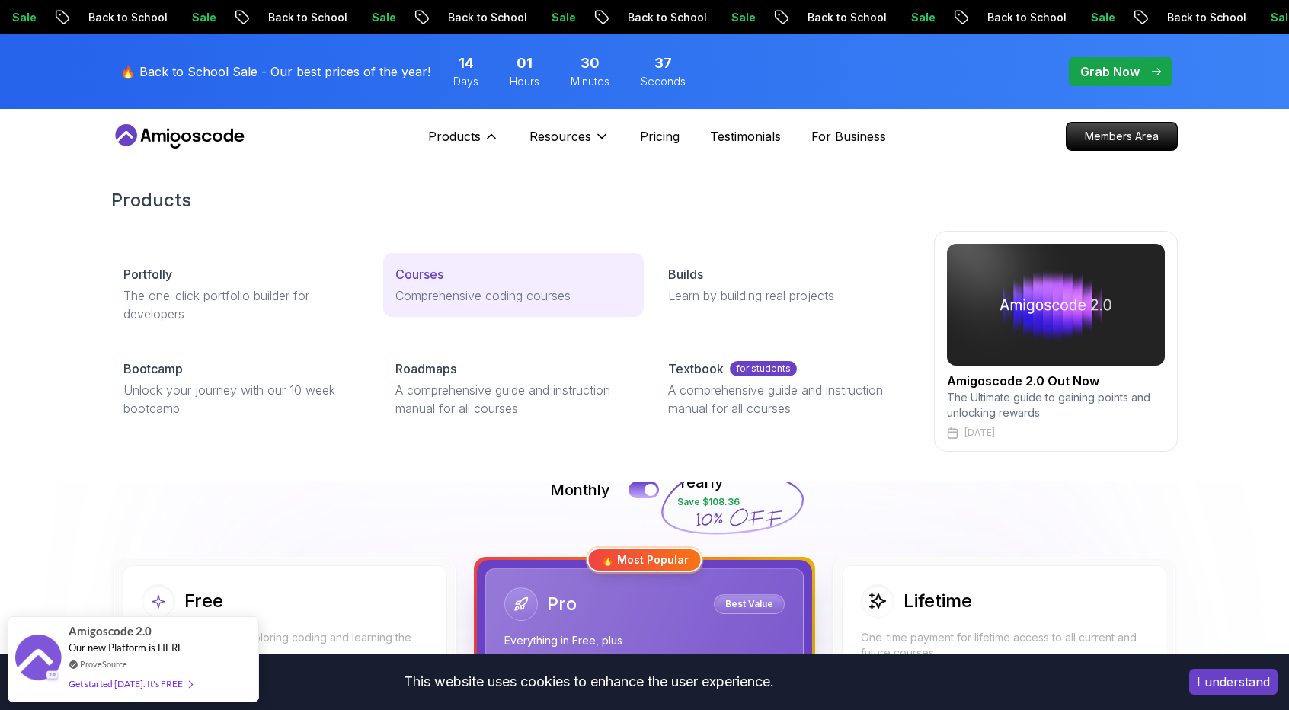
click at [430, 267] on p "Courses" at bounding box center [419, 274] width 48 height 18
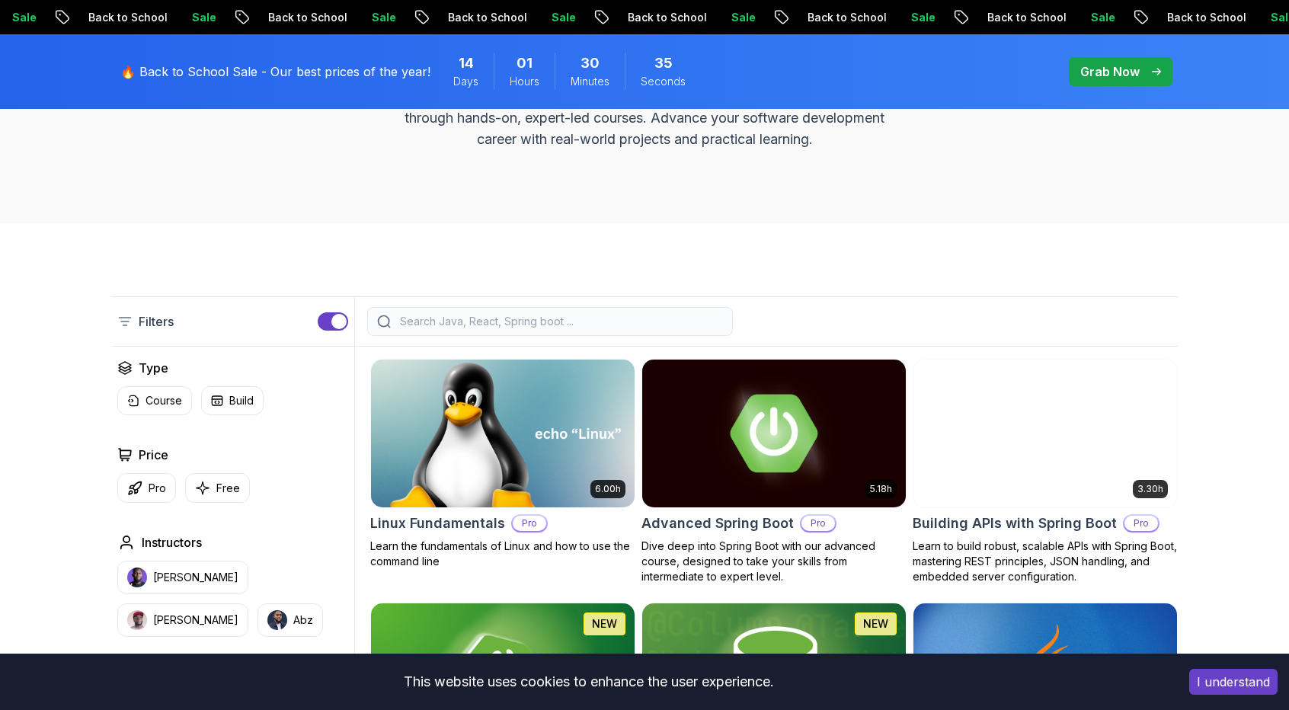
scroll to position [381, 0]
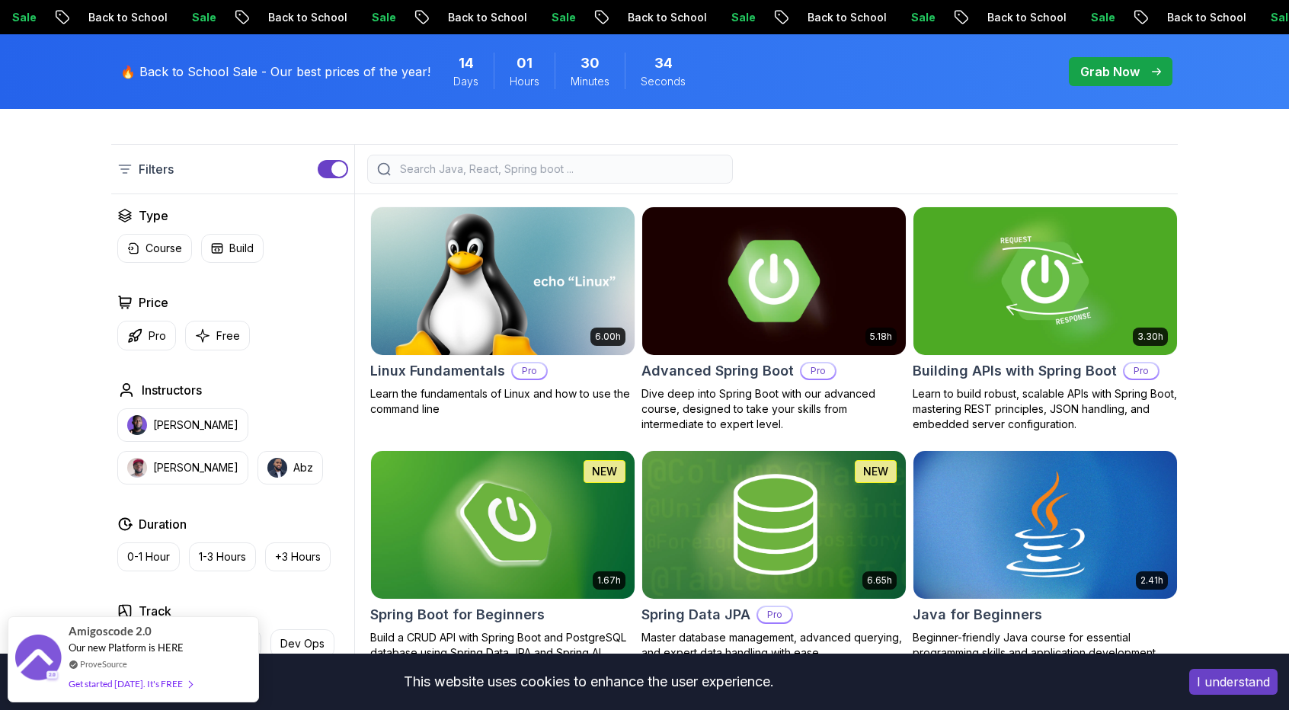
click at [732, 278] on img at bounding box center [773, 280] width 276 height 155
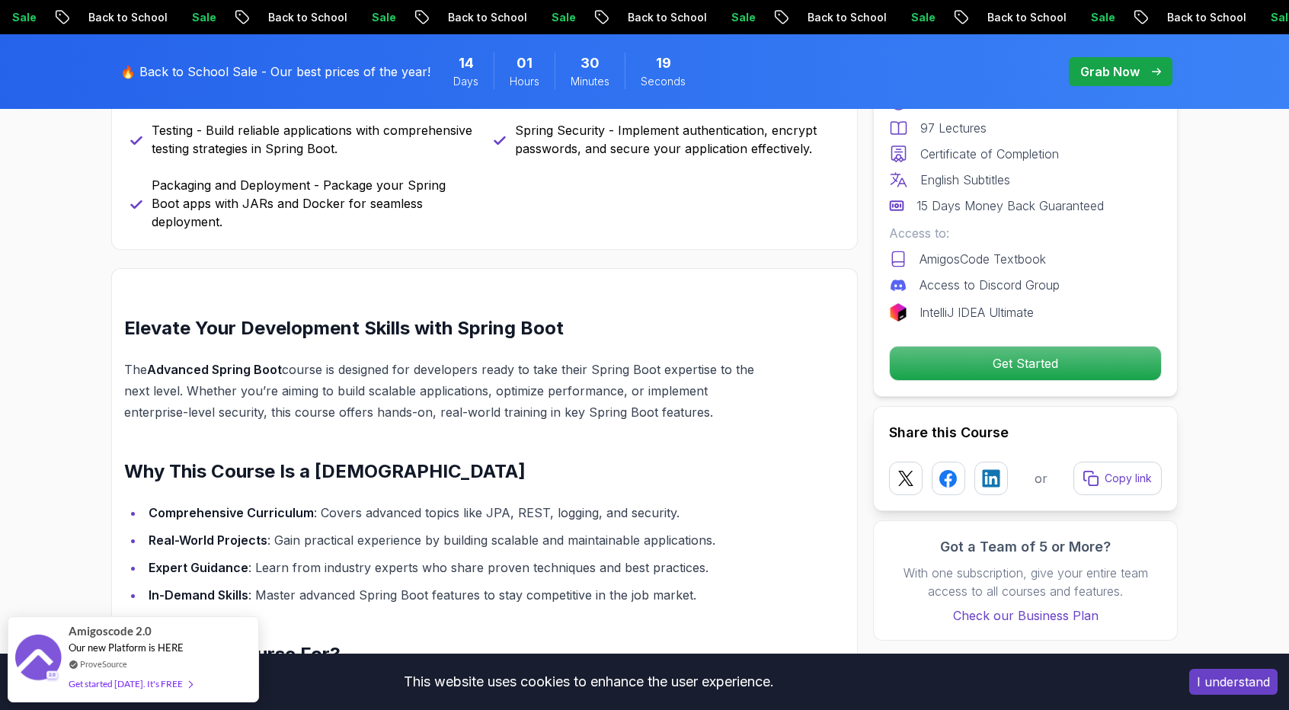
scroll to position [914, 0]
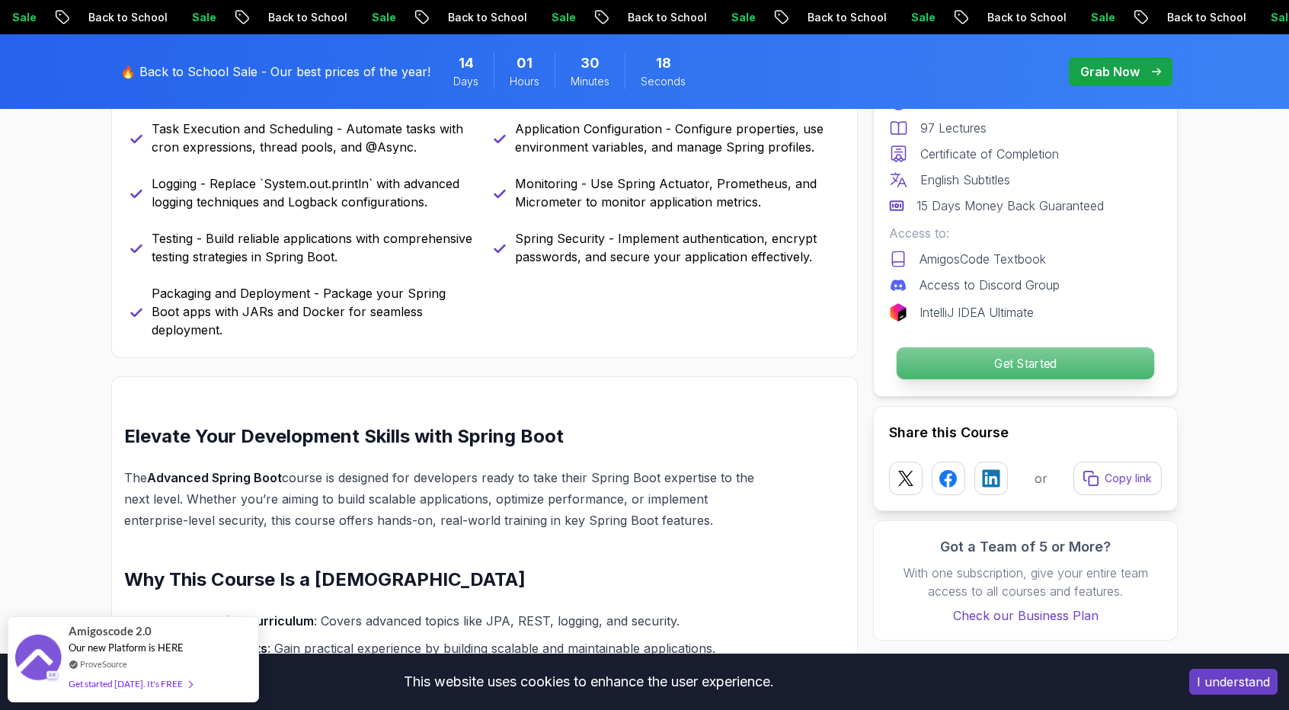
click at [953, 366] on p "Get Started" at bounding box center [1024, 363] width 257 height 32
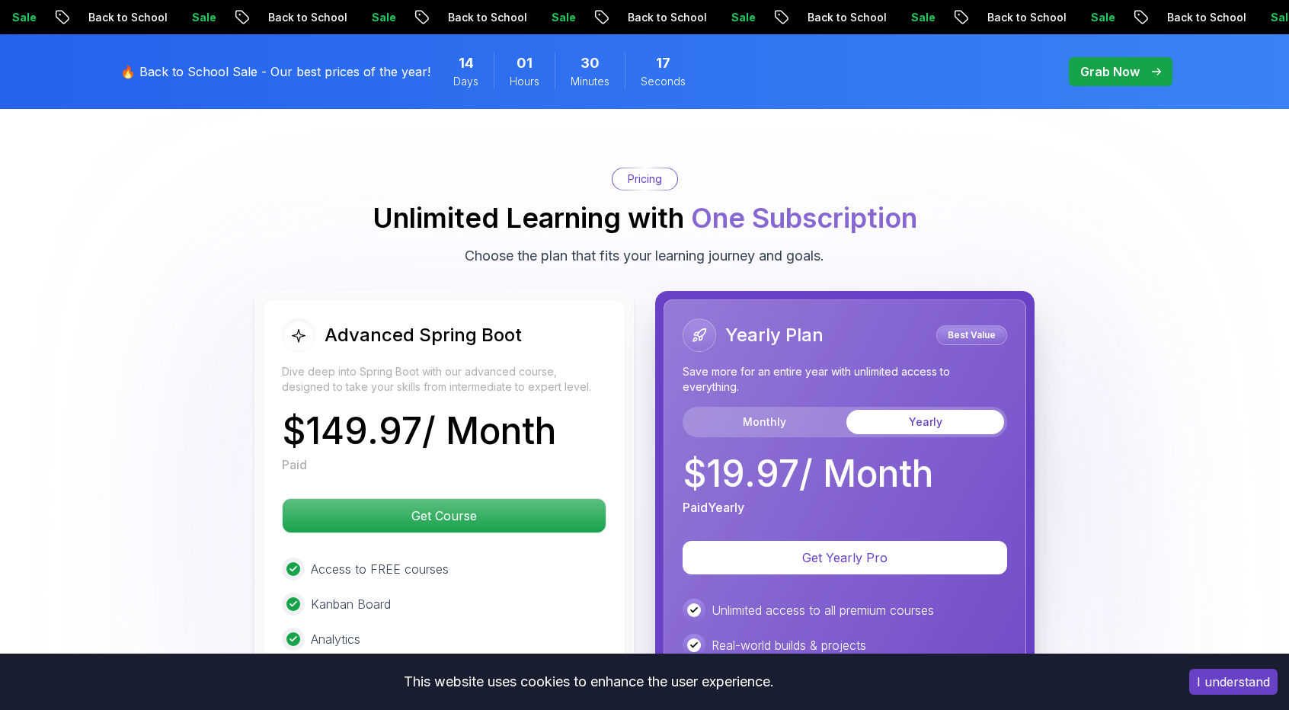
scroll to position [3314, 0]
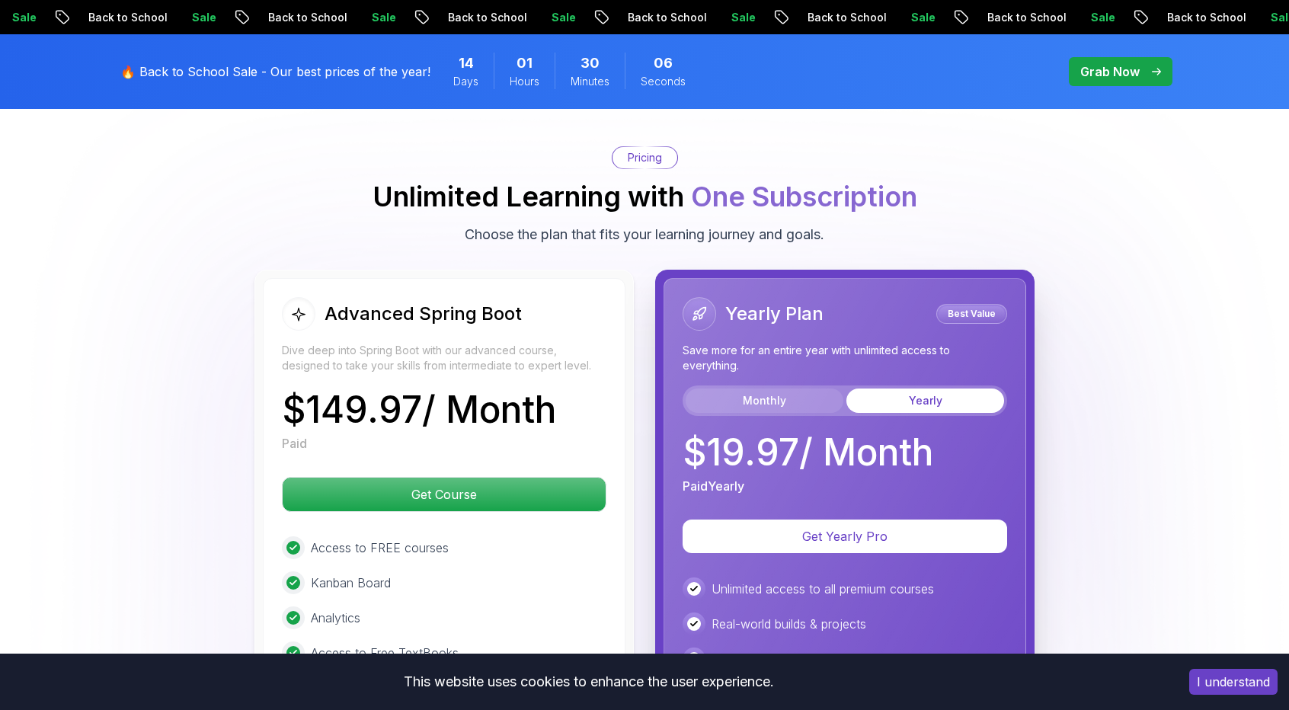
click at [835, 388] on button "Monthly" at bounding box center [764, 400] width 158 height 24
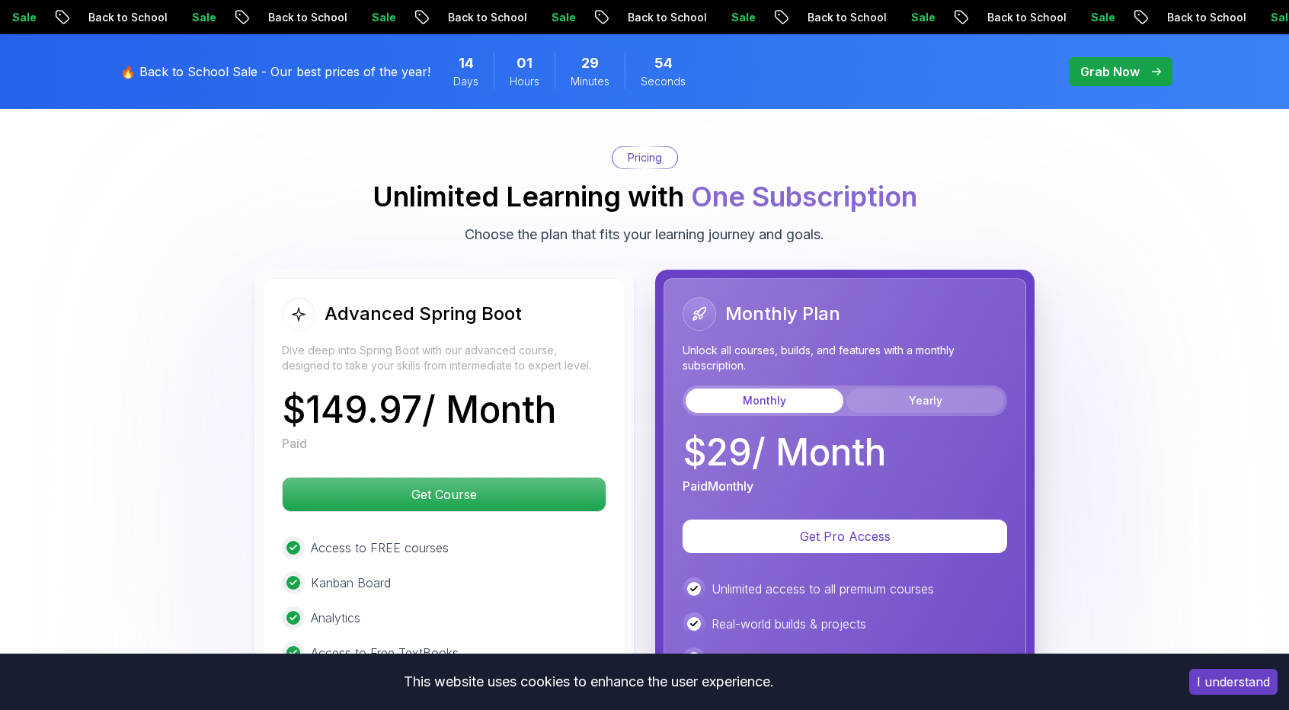
click at [885, 388] on button "Yearly" at bounding box center [925, 400] width 158 height 24
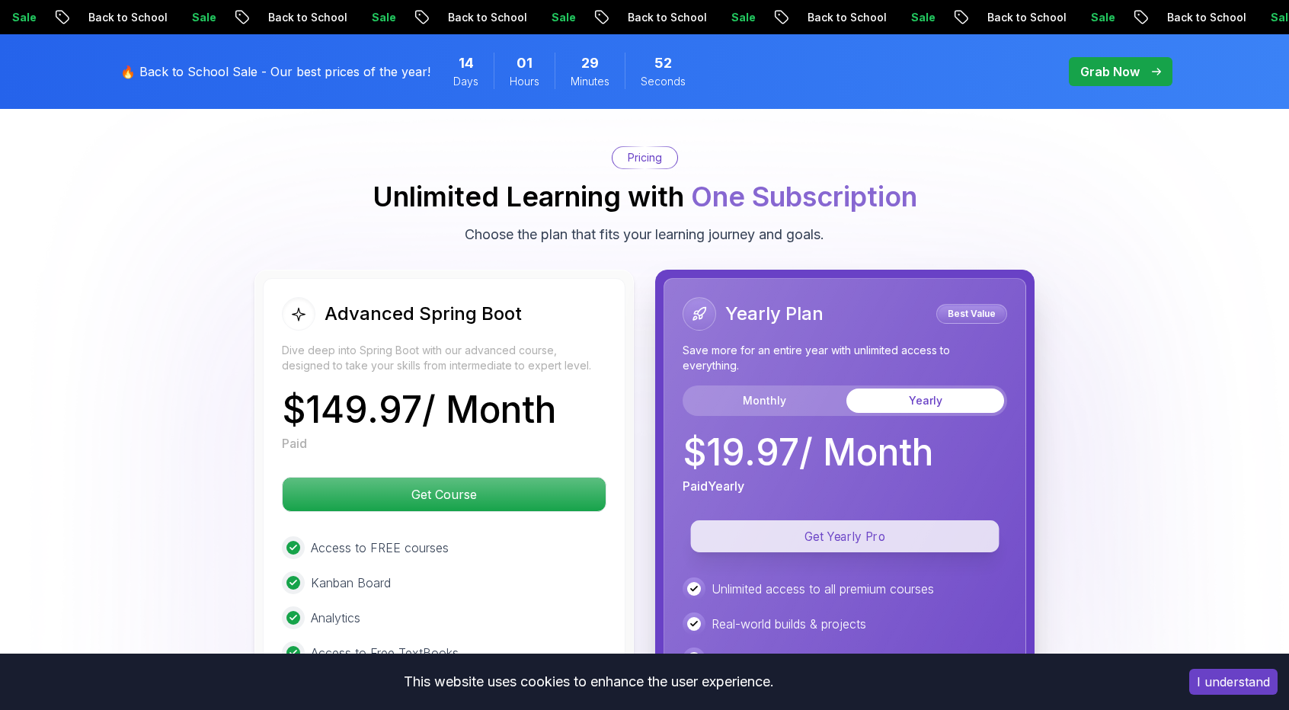
click at [861, 520] on p "Get Yearly Pro" at bounding box center [845, 536] width 308 height 32
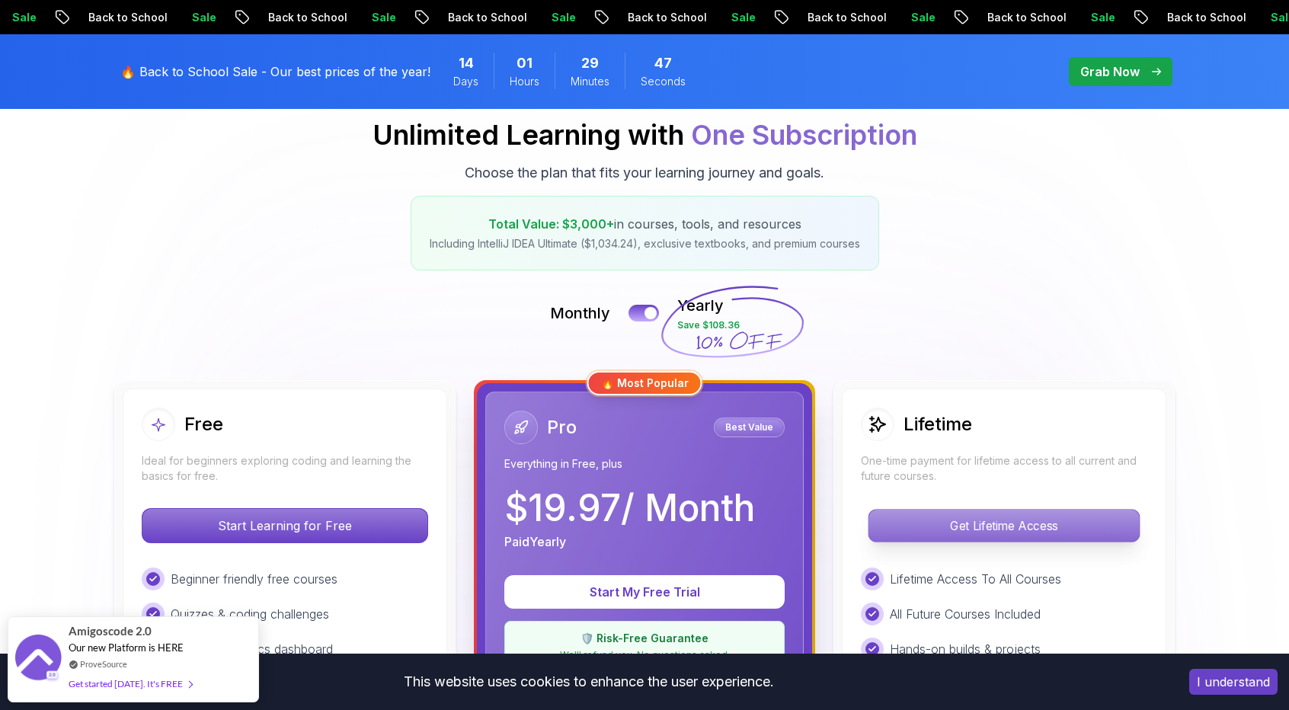
scroll to position [228, 0]
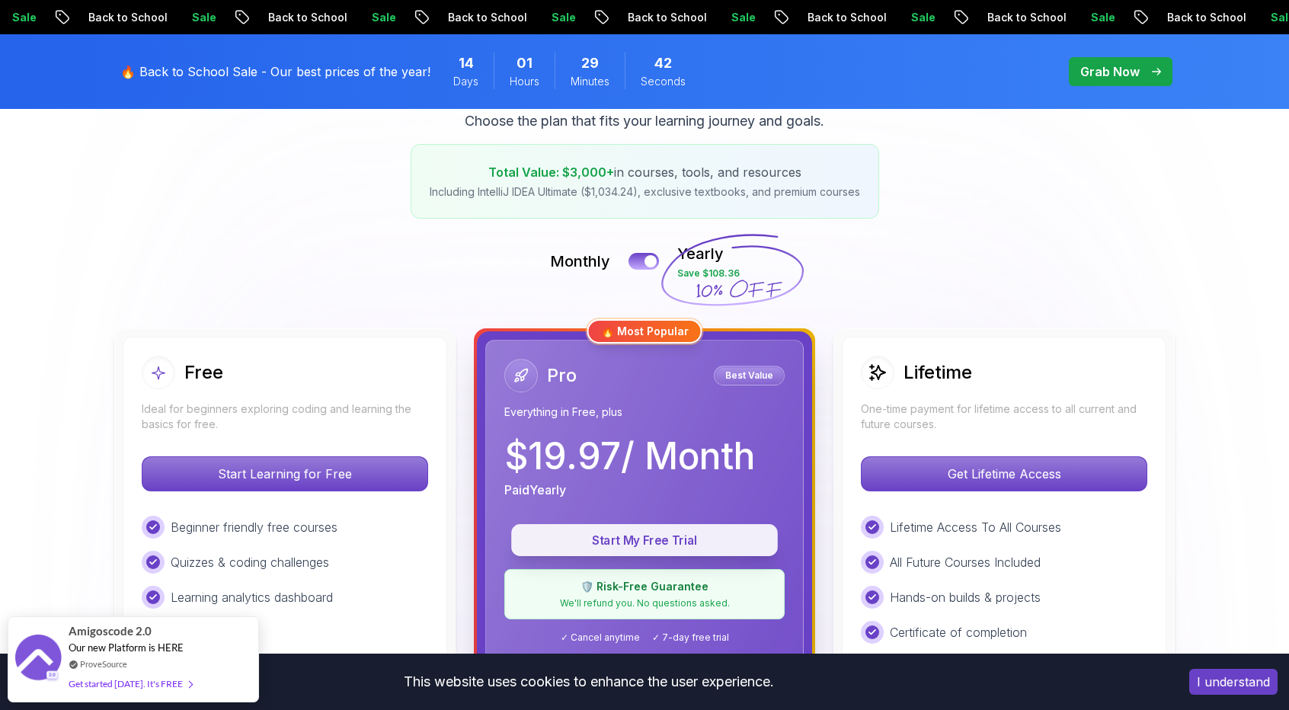
click at [685, 541] on p "Start My Free Trial" at bounding box center [645, 541] width 232 height 18
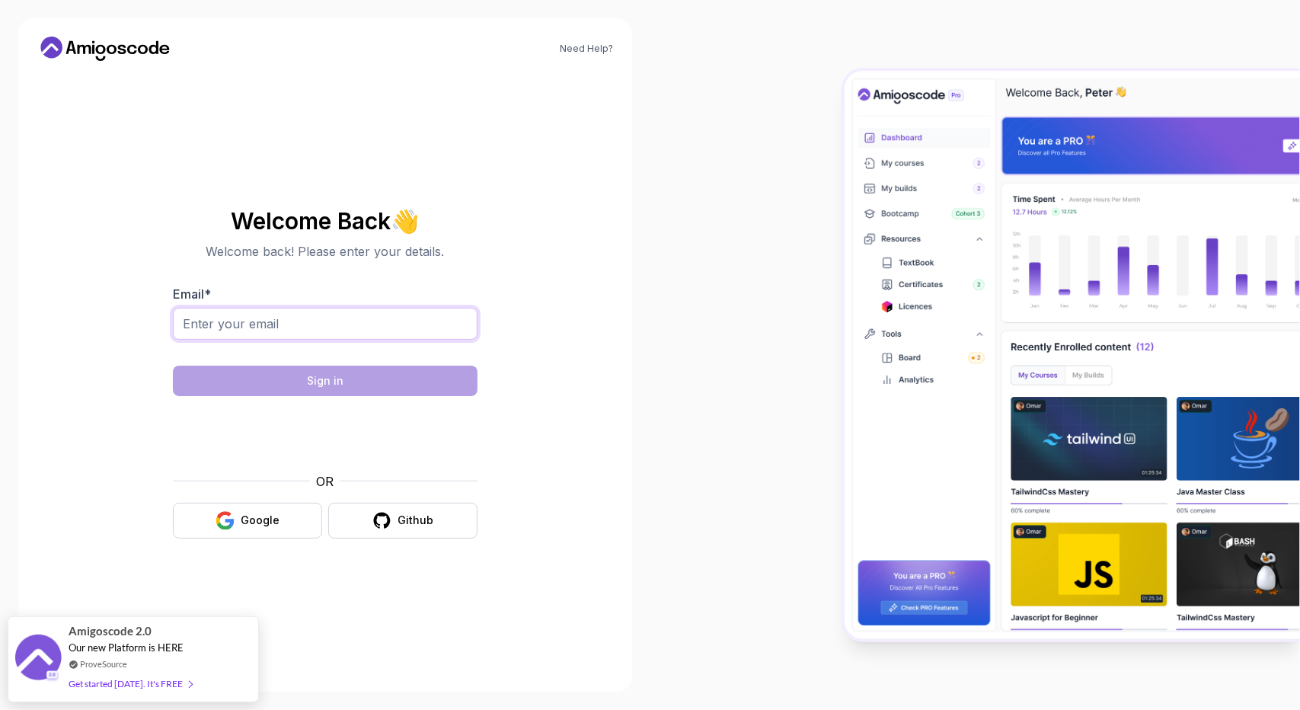
click at [219, 322] on input "Email *" at bounding box center [325, 324] width 305 height 32
type input "[EMAIL_ADDRESS][DOMAIN_NAME]"
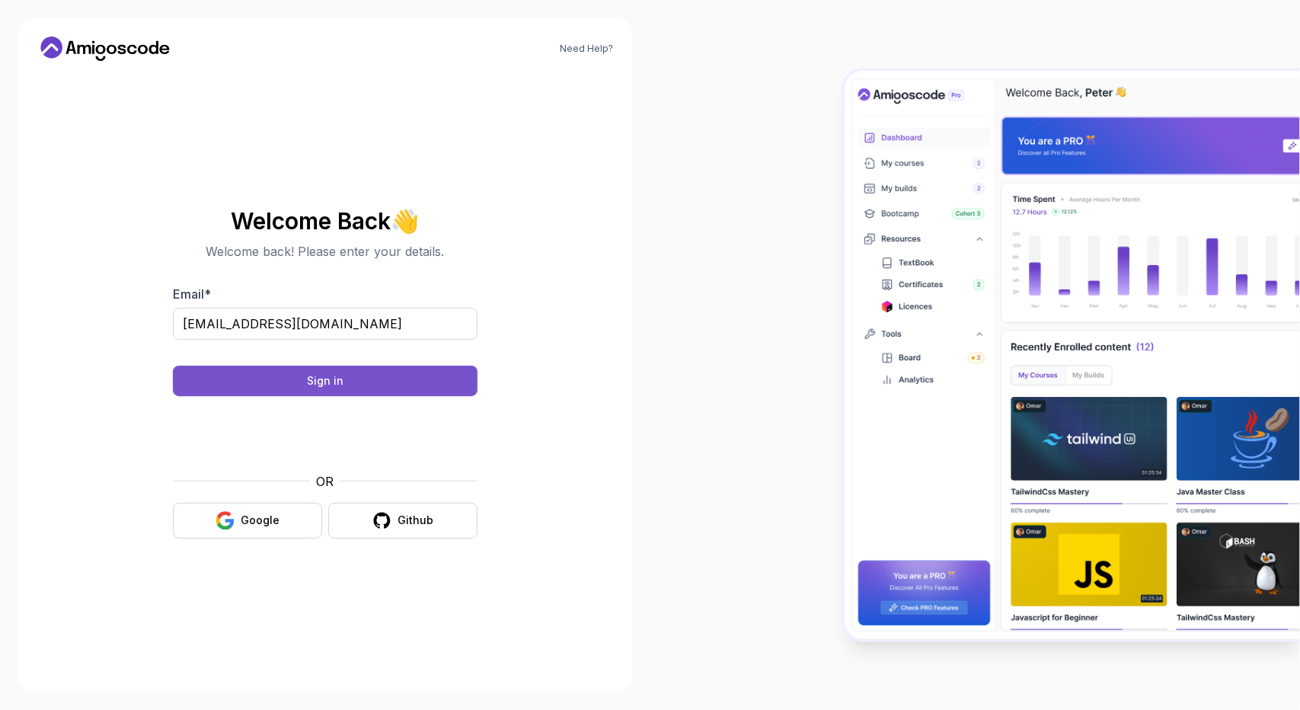
click at [355, 369] on button "Sign in" at bounding box center [325, 381] width 305 height 30
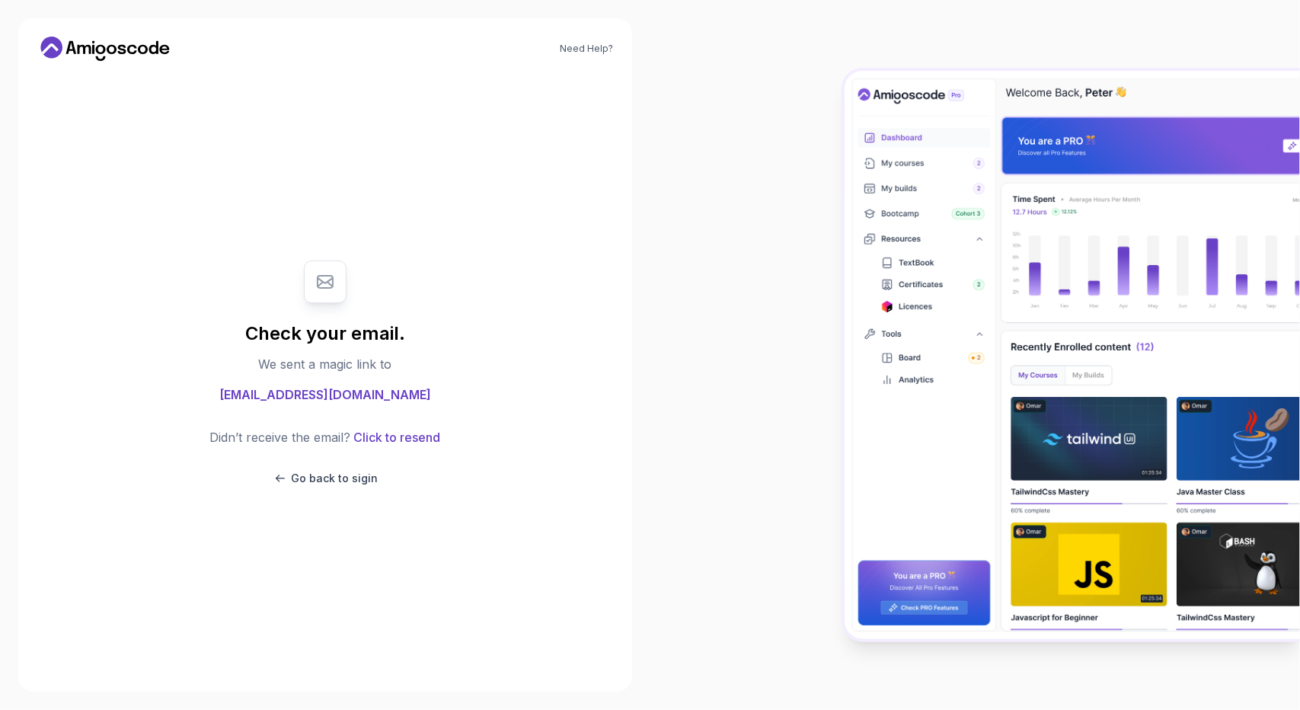
click at [375, 398] on span "[EMAIL_ADDRESS][DOMAIN_NAME]" at bounding box center [325, 394] width 212 height 18
click at [332, 610] on div "Check your email. We sent a magic link to [EMAIL_ADDRESS][DOMAIN_NAME] Didn’t r…" at bounding box center [325, 373] width 512 height 600
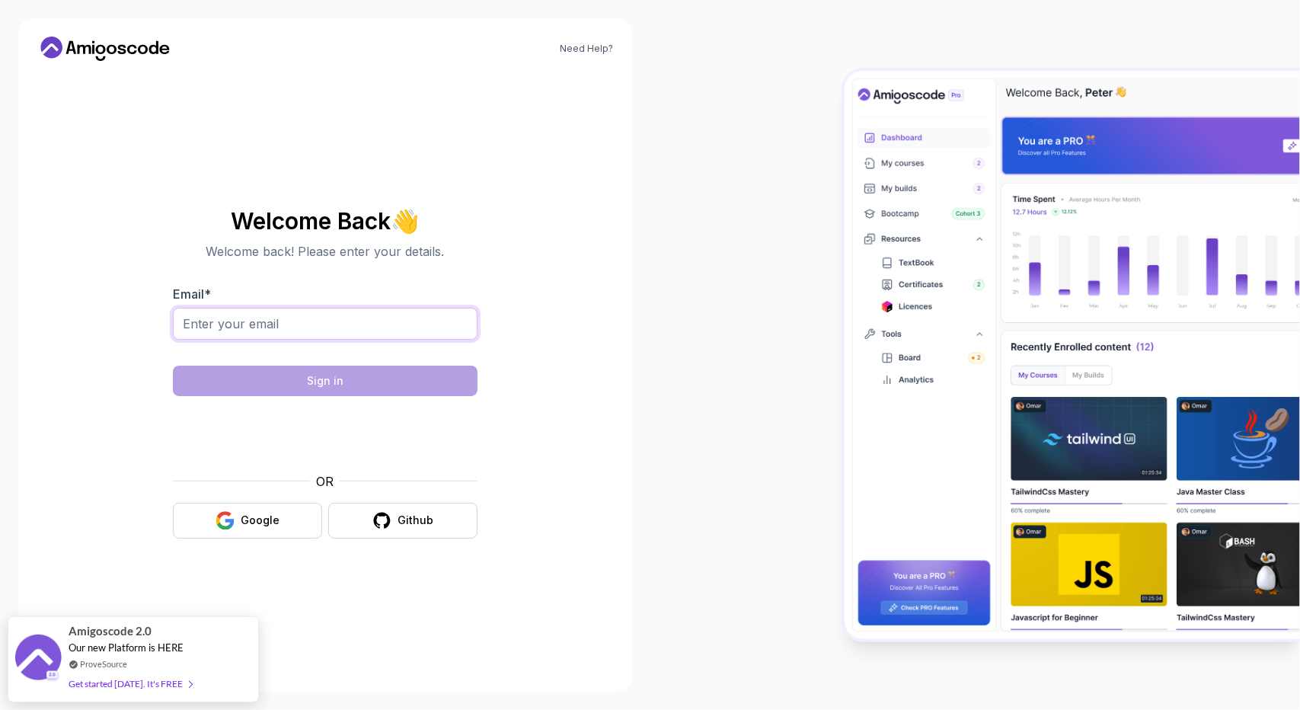
click at [239, 331] on input "Email *" at bounding box center [325, 324] width 305 height 32
type input "[EMAIL_ADDRESS][DOMAIN_NAME]"
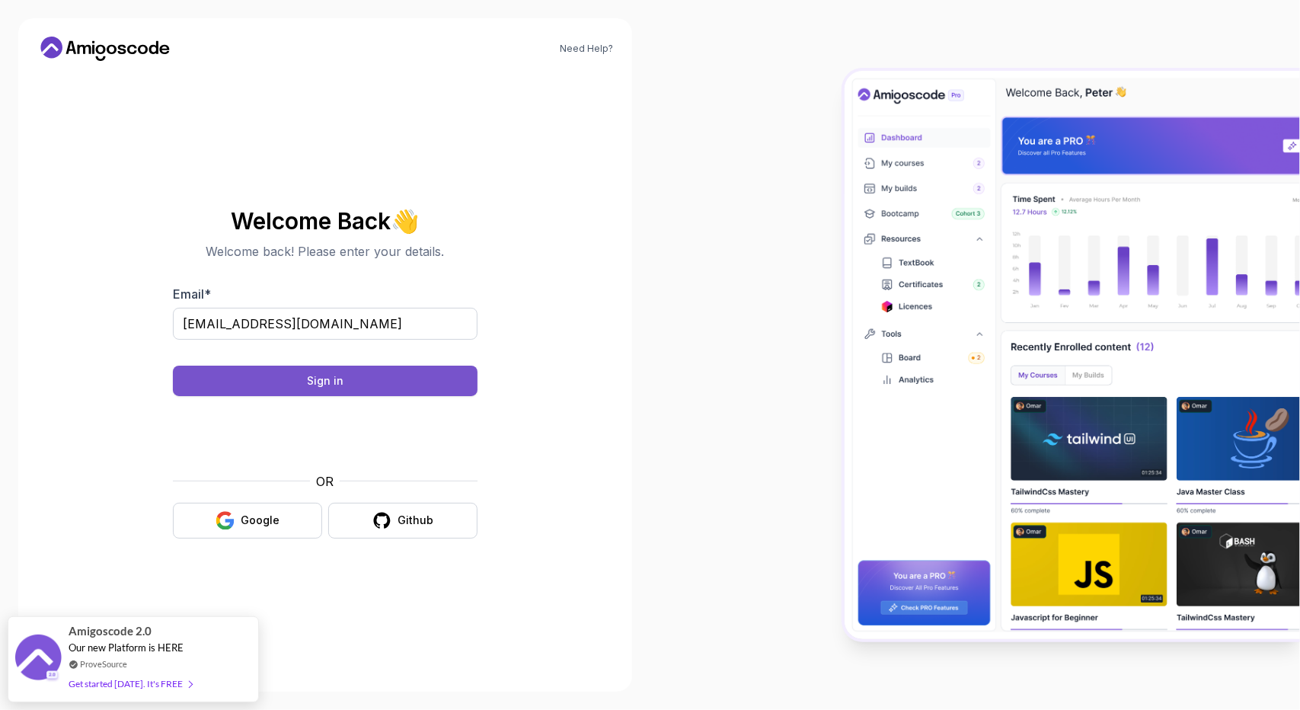
click at [411, 369] on button "Sign in" at bounding box center [325, 381] width 305 height 30
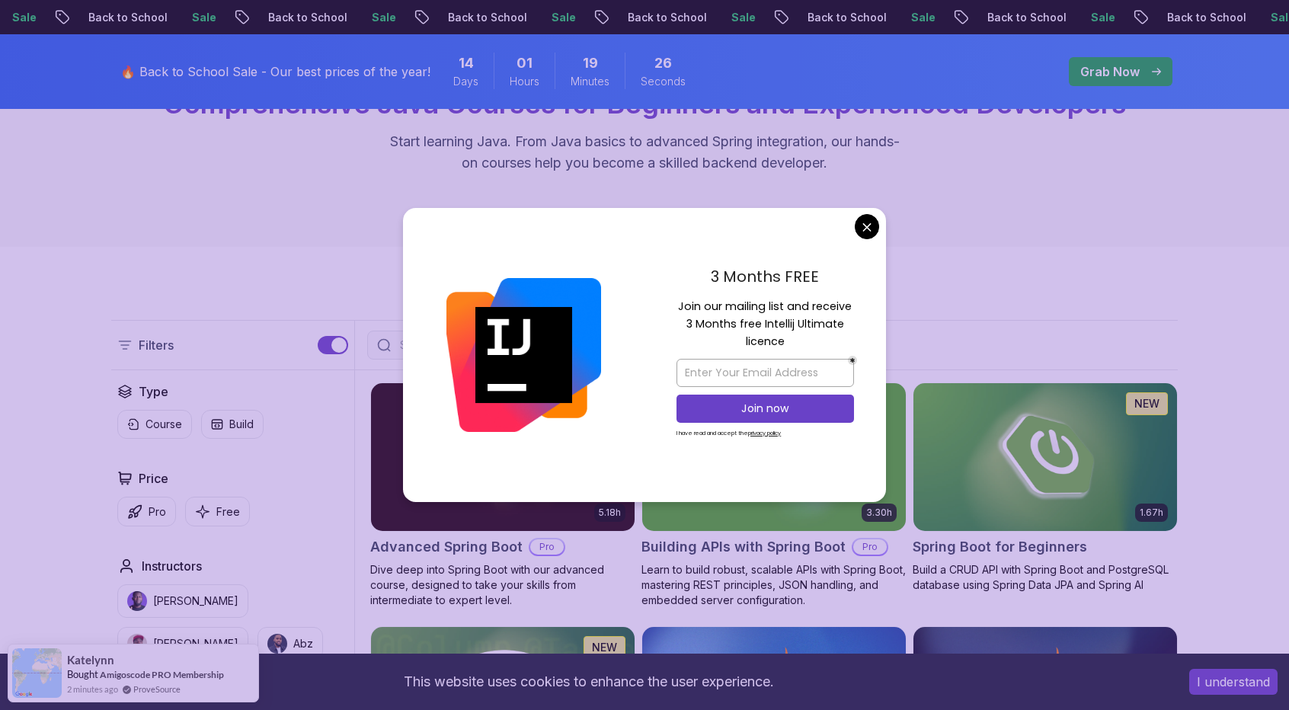
scroll to position [228, 0]
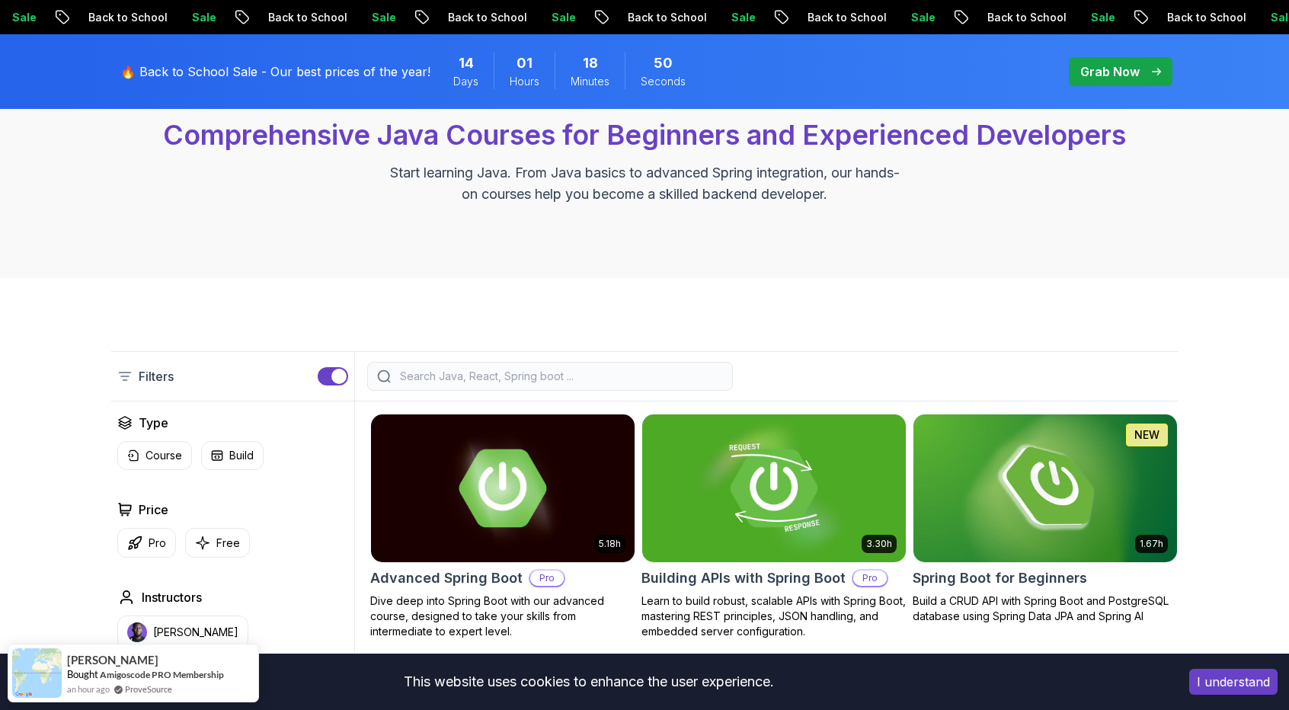
scroll to position [0, 0]
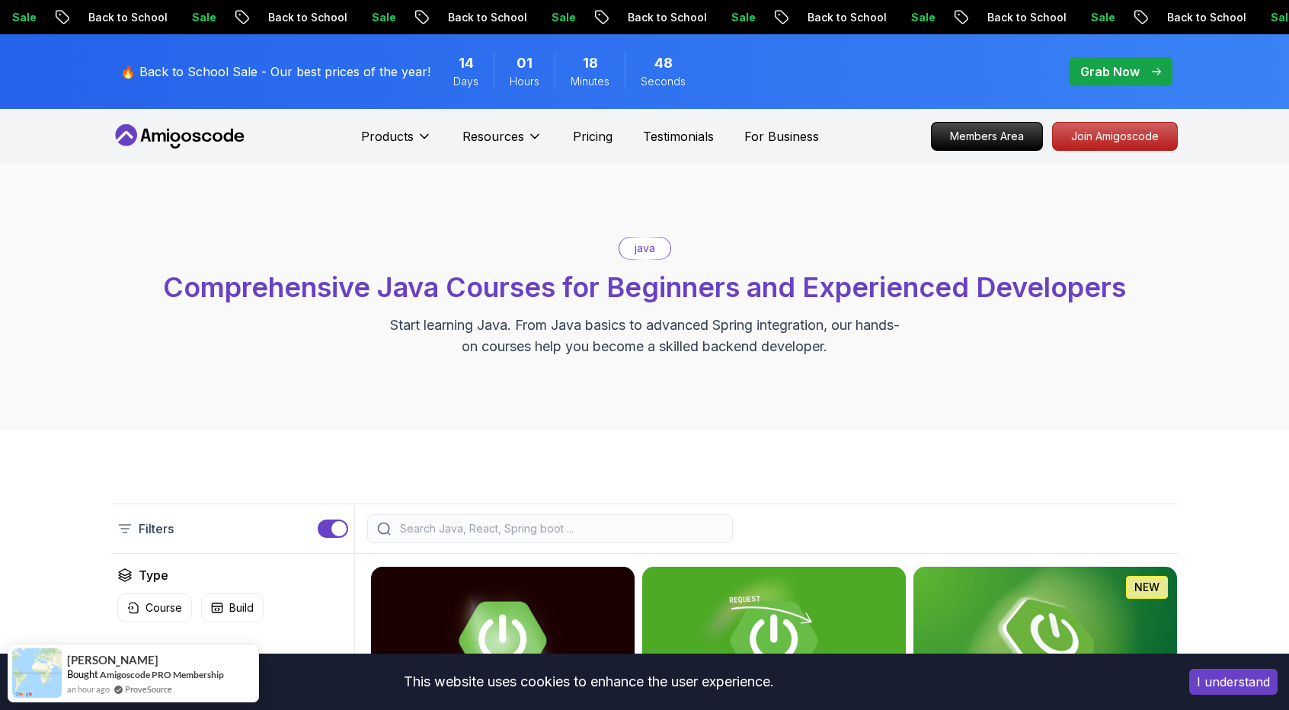
click at [1121, 72] on p "Grab Now" at bounding box center [1109, 71] width 59 height 18
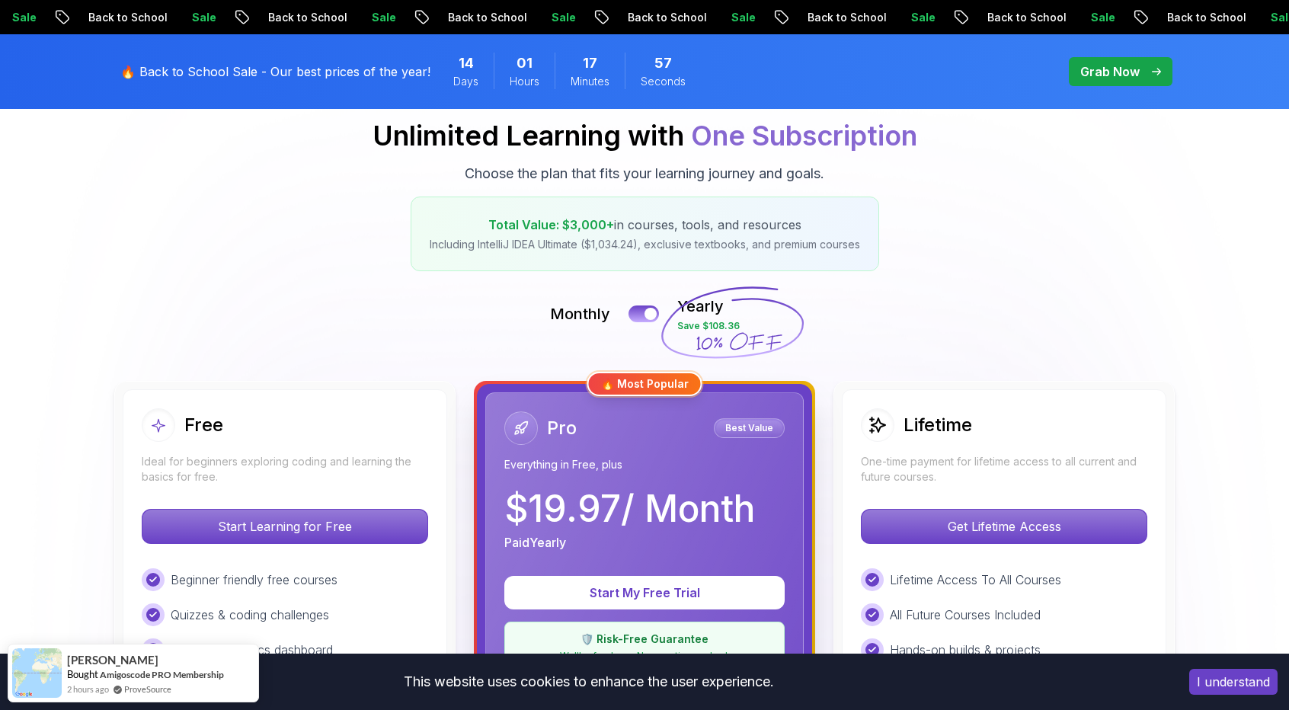
scroll to position [152, 0]
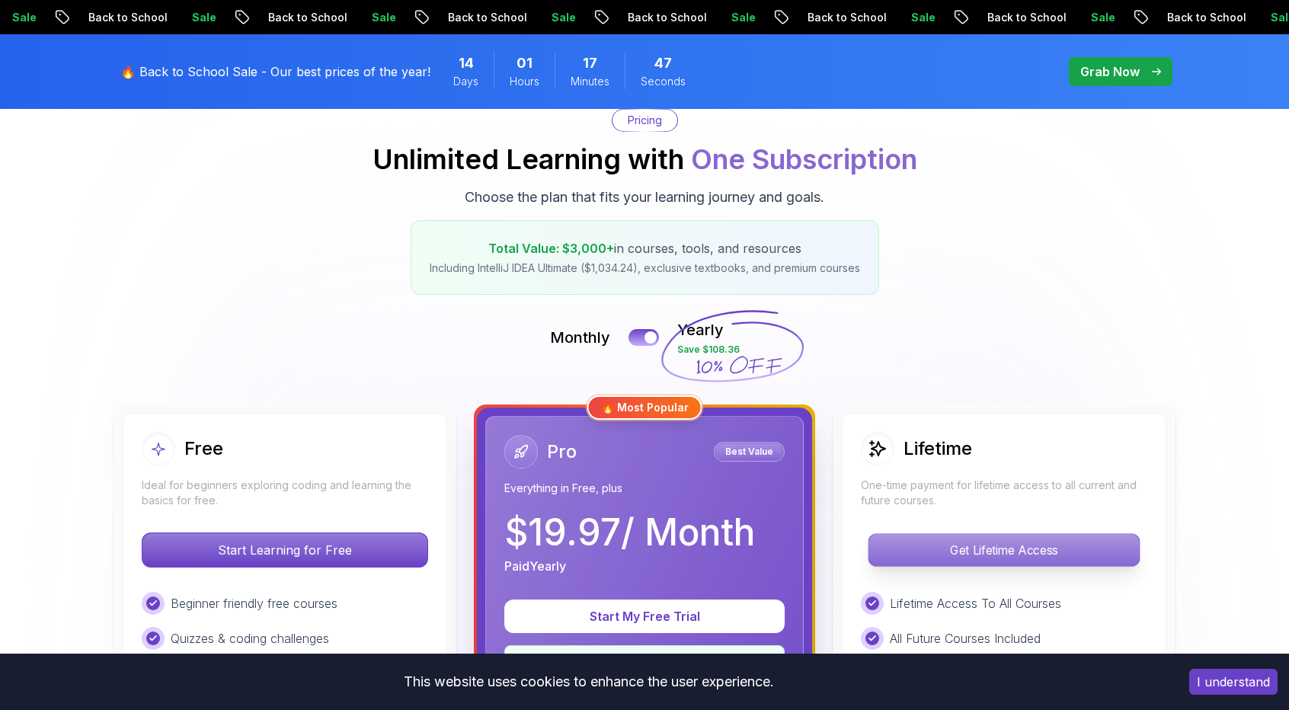
click at [1008, 560] on p "Get Lifetime Access" at bounding box center [1003, 550] width 270 height 32
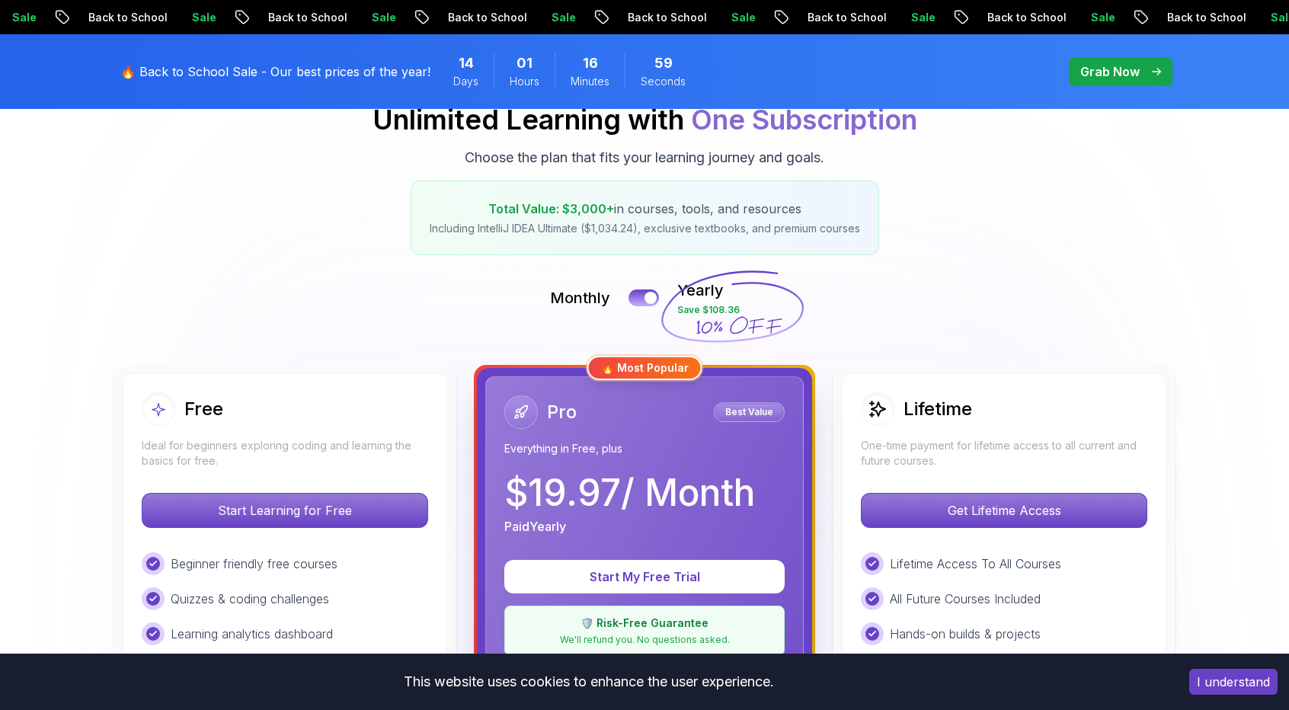
scroll to position [305, 0]
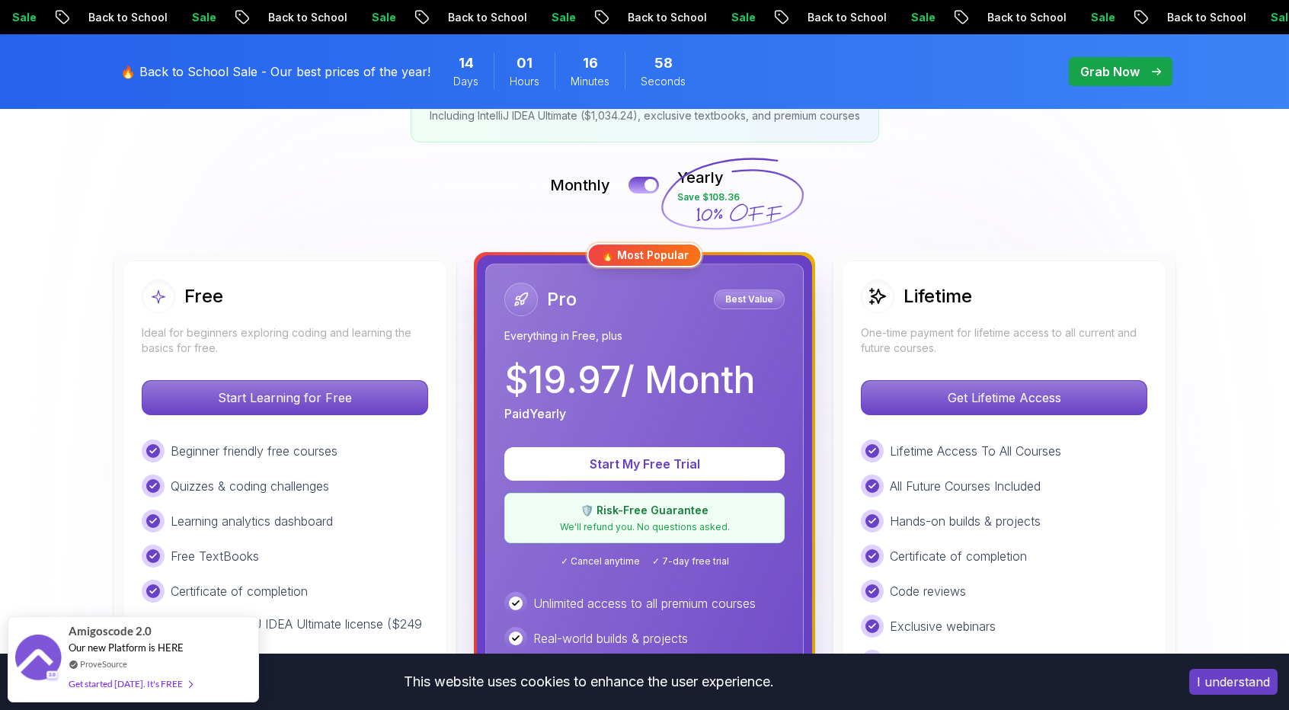
click at [656, 513] on p "🛡️ Risk-Free Guarantee" at bounding box center [644, 510] width 260 height 15
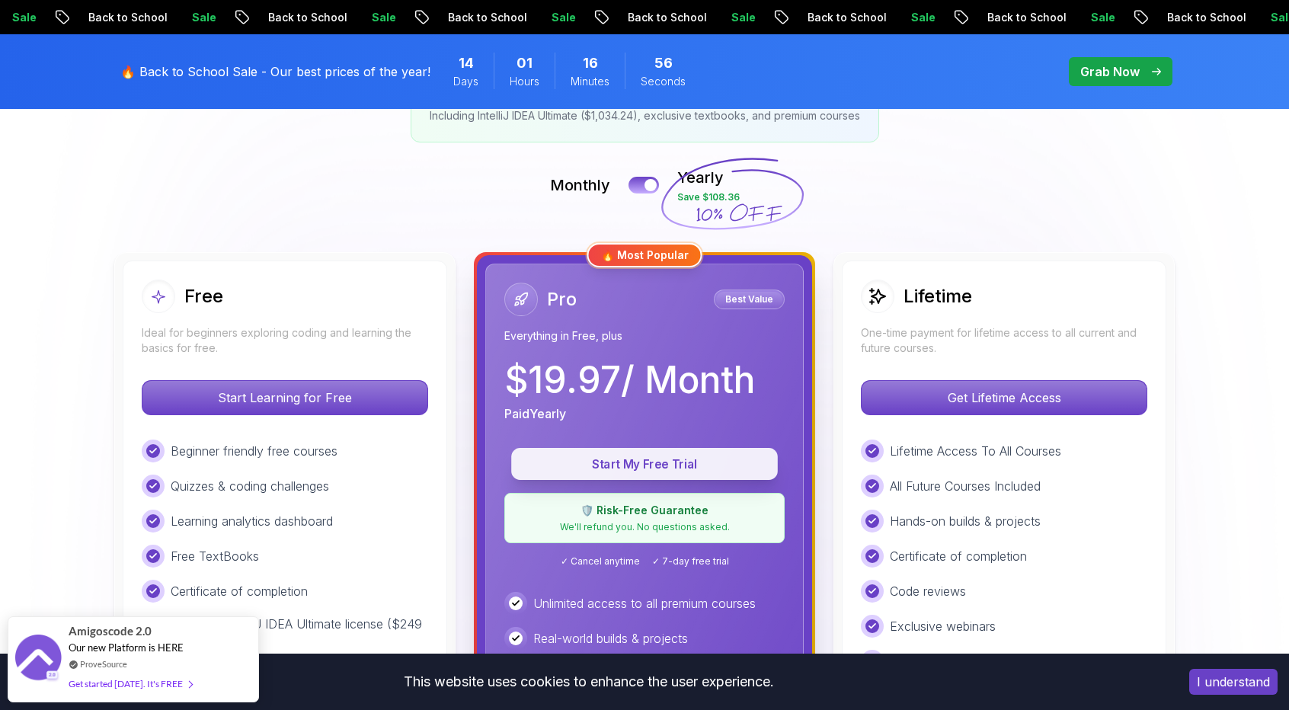
click at [661, 468] on p "Start My Free Trial" at bounding box center [645, 464] width 232 height 18
